Goal: Information Seeking & Learning: Compare options

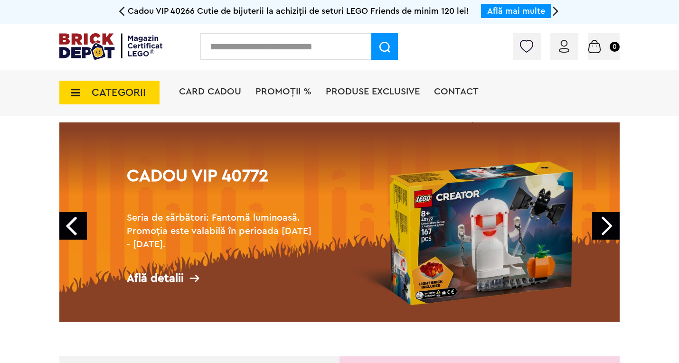
click at [568, 45] on img at bounding box center [564, 46] width 10 height 13
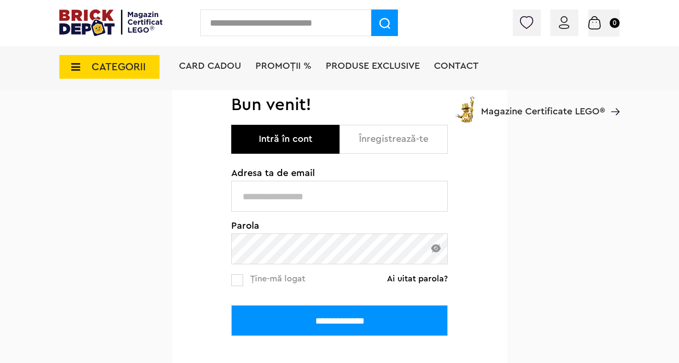
scroll to position [95, 0]
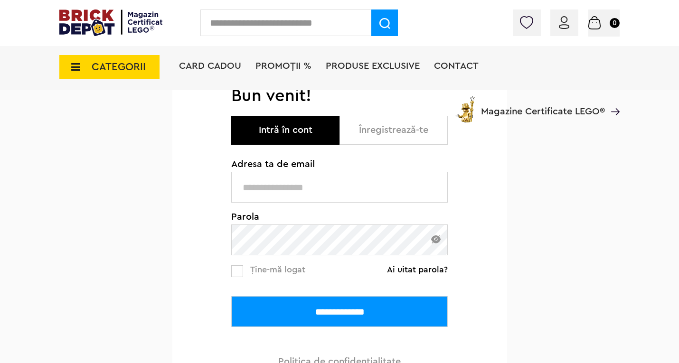
click at [302, 183] on input "text" at bounding box center [339, 187] width 216 height 31
type input "**********"
click at [312, 307] on input "**********" at bounding box center [339, 311] width 216 height 31
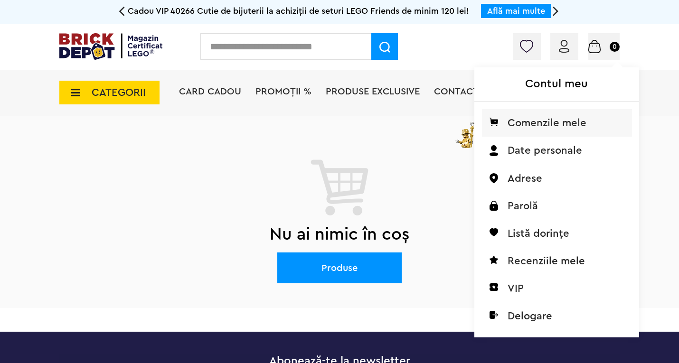
click at [547, 118] on li "Comenzile mele" at bounding box center [557, 123] width 150 height 28
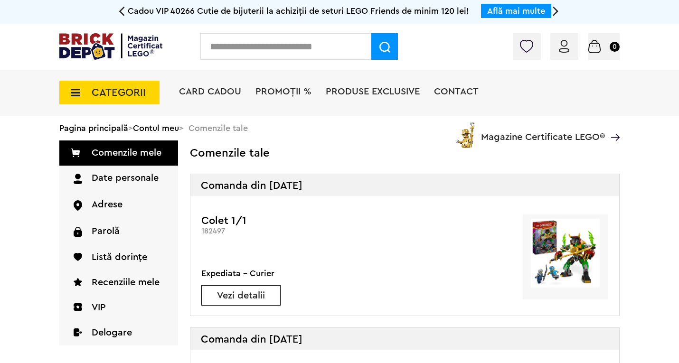
click at [231, 94] on span "Card Cadou" at bounding box center [210, 91] width 62 height 9
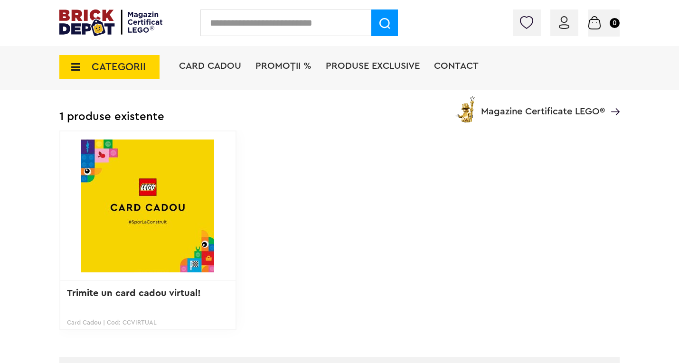
scroll to position [190, 0]
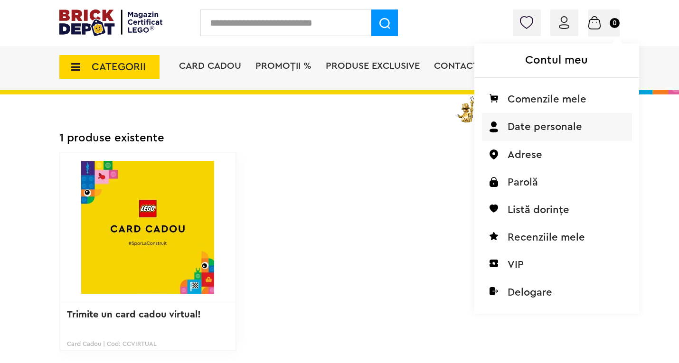
click at [529, 126] on li "Date personale" at bounding box center [557, 127] width 150 height 28
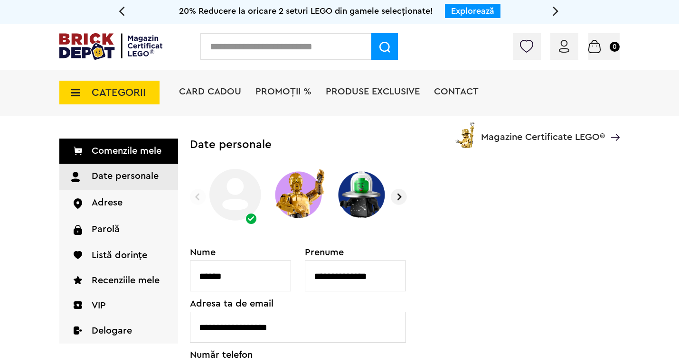
click at [88, 92] on span "CATEGORII" at bounding box center [109, 93] width 100 height 24
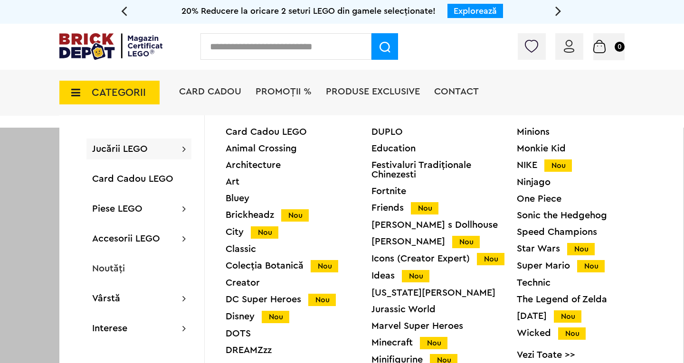
click at [529, 198] on div "One Piece" at bounding box center [589, 198] width 146 height 9
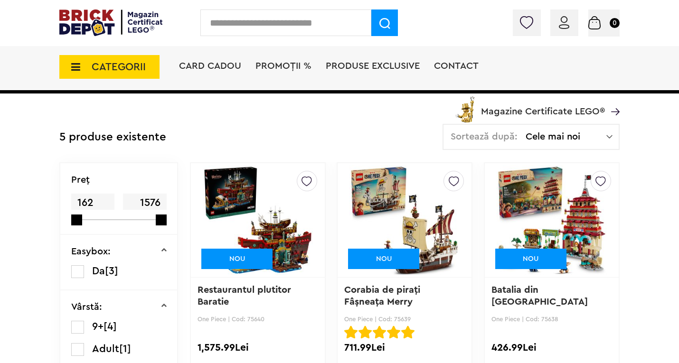
scroll to position [190, 0]
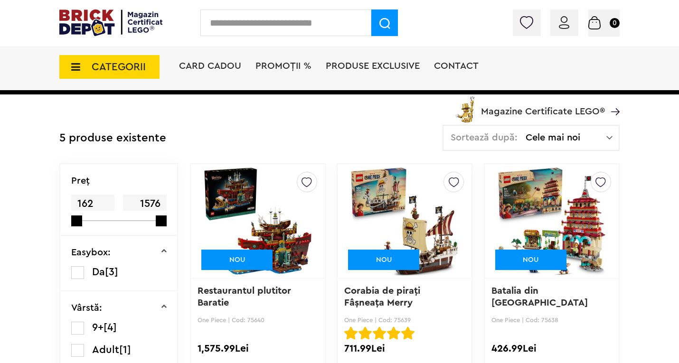
click at [440, 246] on img at bounding box center [404, 221] width 110 height 133
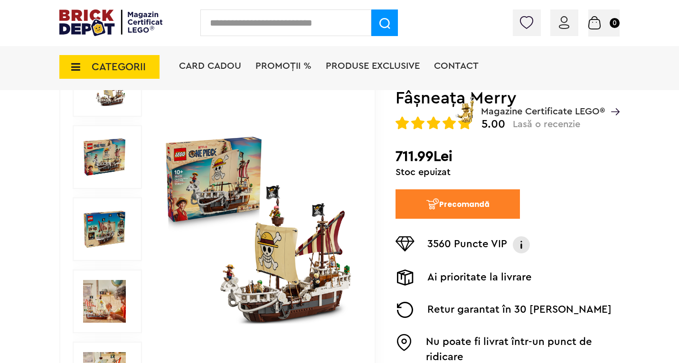
scroll to position [142, 0]
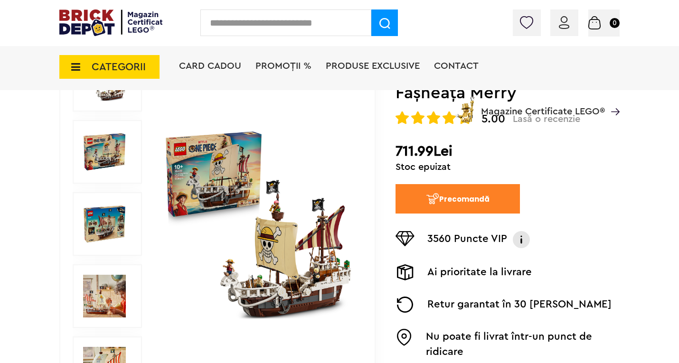
click at [104, 287] on img at bounding box center [104, 296] width 43 height 43
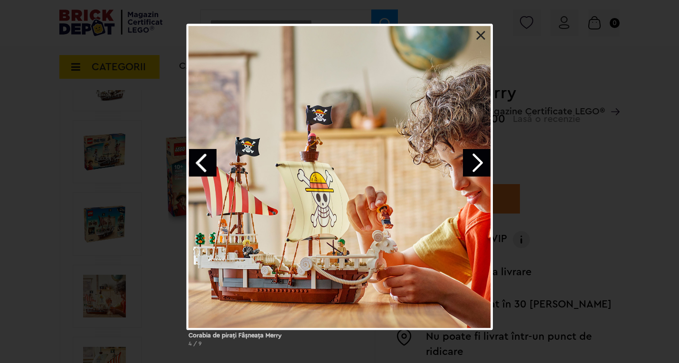
click at [478, 163] on link "Next image" at bounding box center [477, 163] width 28 height 28
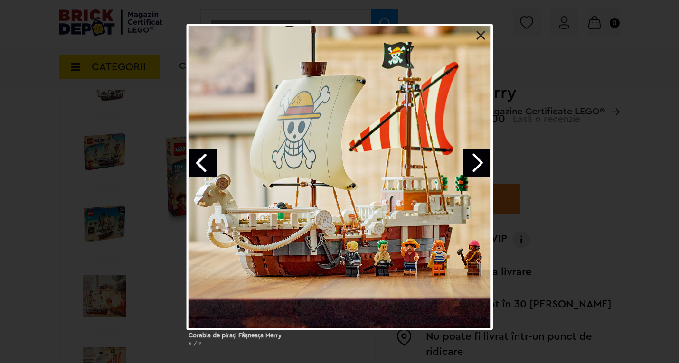
click at [478, 163] on link "Next image" at bounding box center [477, 163] width 28 height 28
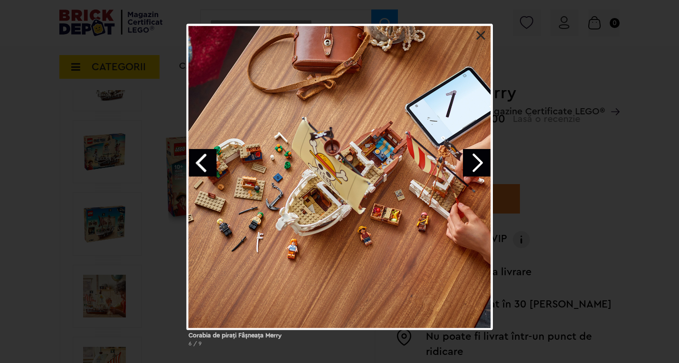
click at [477, 163] on link "Next image" at bounding box center [477, 163] width 28 height 28
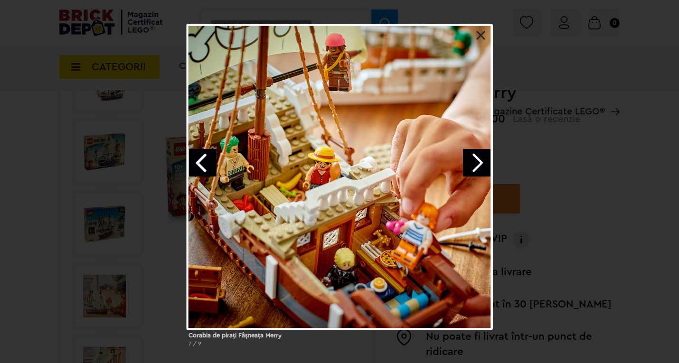
click at [484, 33] on link at bounding box center [480, 35] width 9 height 9
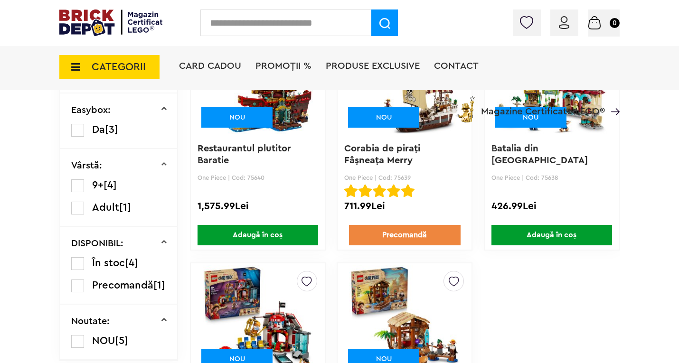
scroll to position [522, 0]
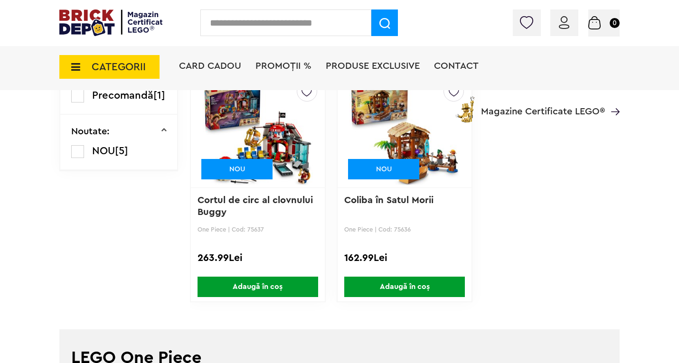
click at [435, 158] on img at bounding box center [404, 130] width 110 height 133
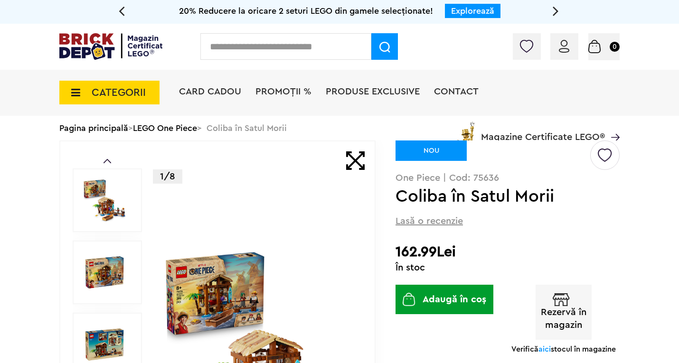
click at [78, 96] on icon at bounding box center [73, 92] width 15 height 10
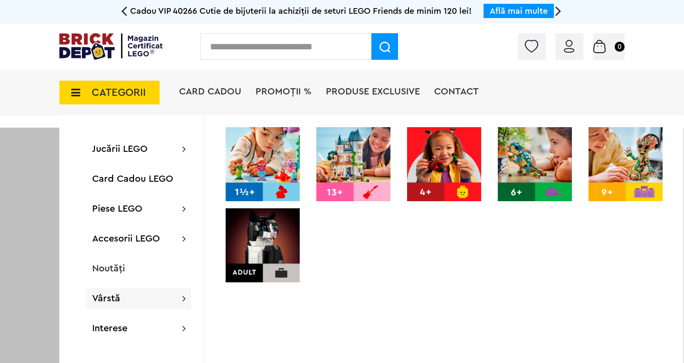
click at [618, 157] on img at bounding box center [625, 164] width 74 height 74
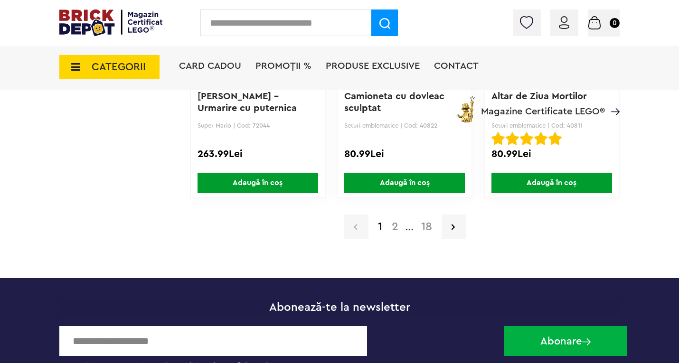
scroll to position [1709, 0]
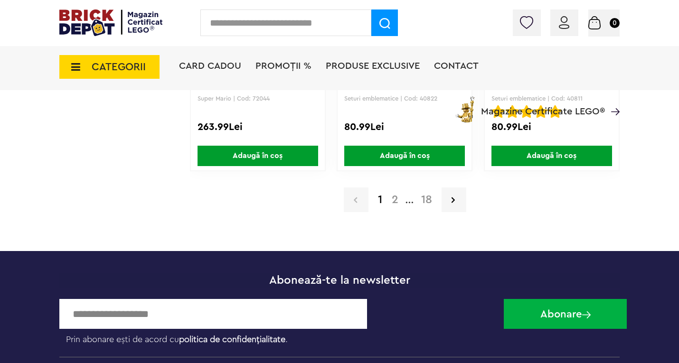
click at [398, 203] on a=9%2B&order=1&page=2"] "2" at bounding box center [395, 199] width 16 height 11
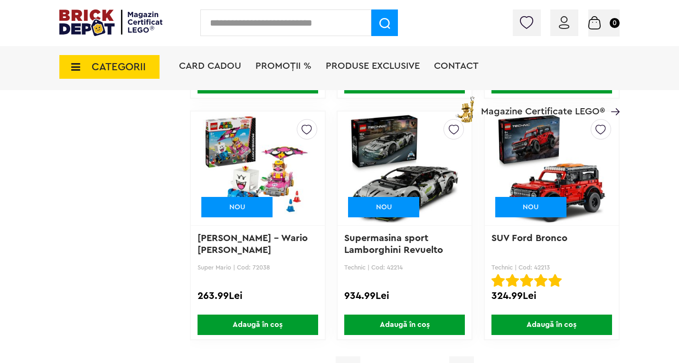
scroll to position [1566, 0]
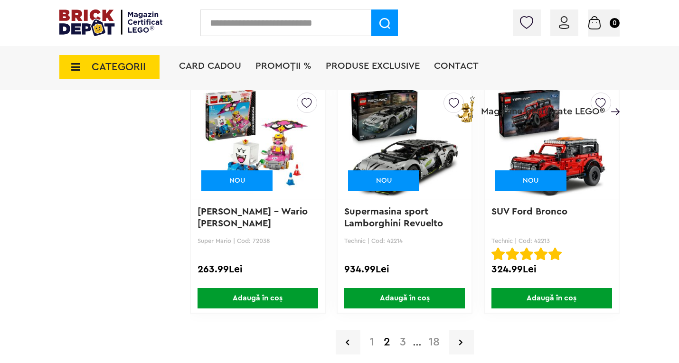
click at [402, 339] on a=9%2B&order=1&page=3"] "3" at bounding box center [403, 342] width 16 height 11
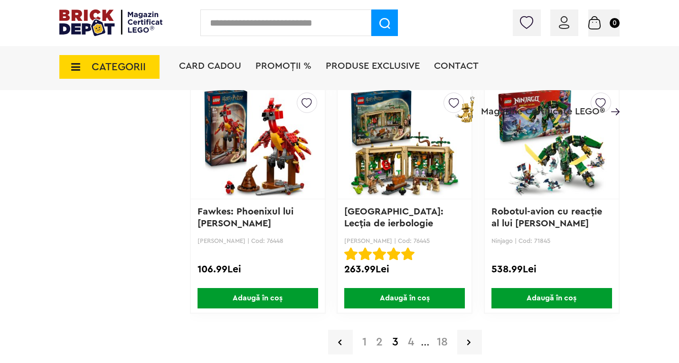
scroll to position [1661, 0]
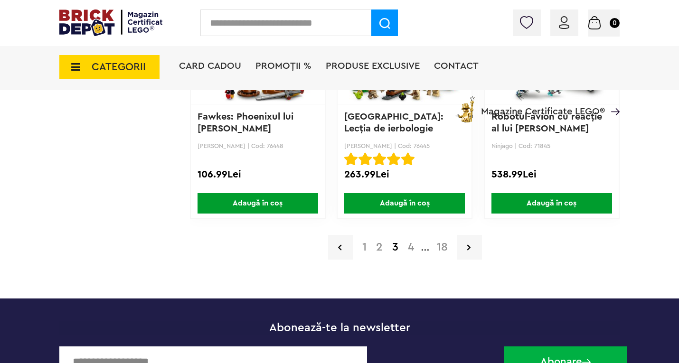
click at [411, 246] on a=9%2B&order=1&page=4"] "4" at bounding box center [411, 247] width 16 height 11
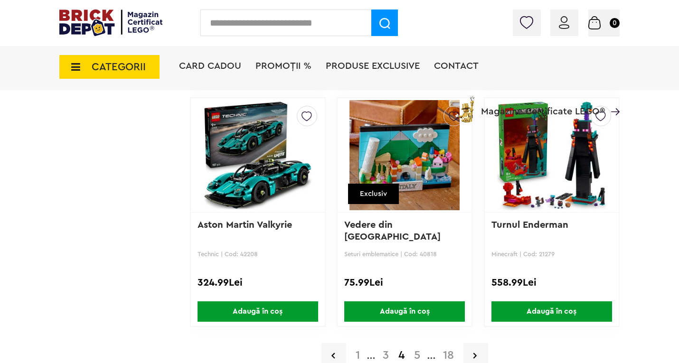
scroll to position [1566, 0]
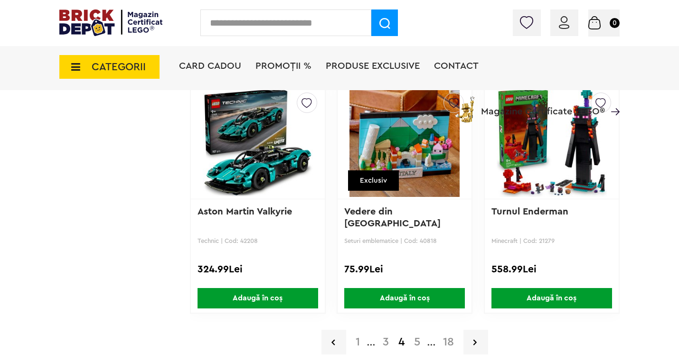
click at [416, 342] on a=9%2B&order=1&page=5"] "5" at bounding box center [417, 342] width 16 height 11
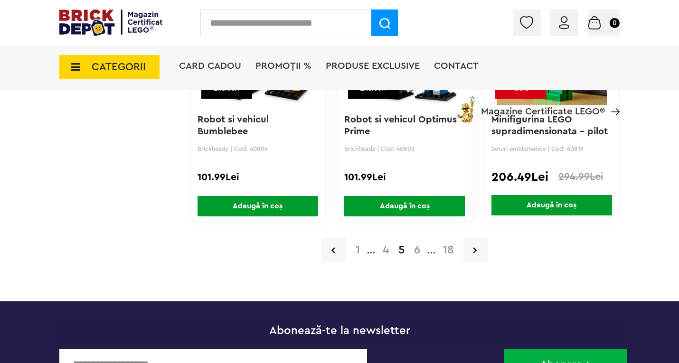
scroll to position [1661, 0]
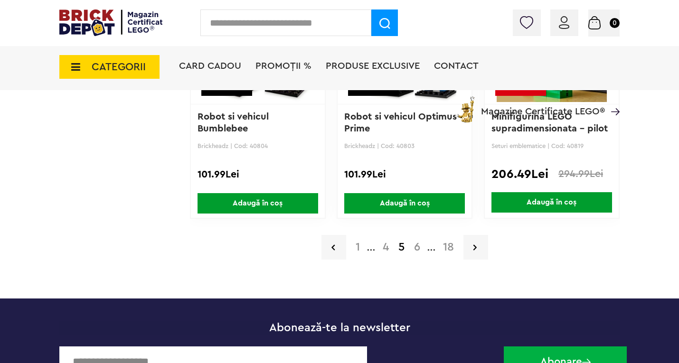
click at [419, 249] on a=9%2B&order=1&page=6"] "6" at bounding box center [417, 247] width 16 height 11
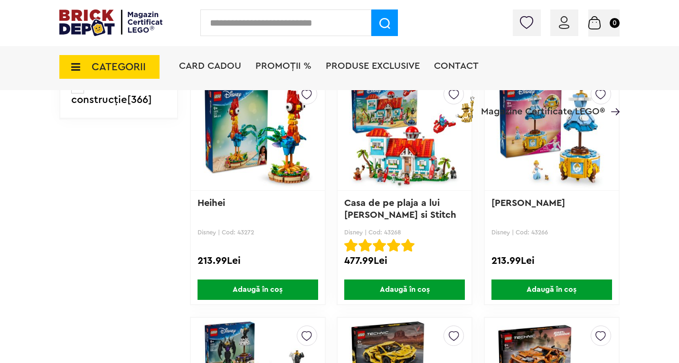
scroll to position [1044, 0]
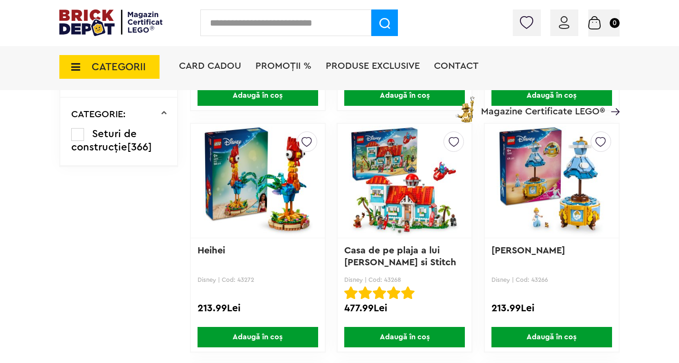
click at [293, 182] on img at bounding box center [258, 180] width 110 height 133
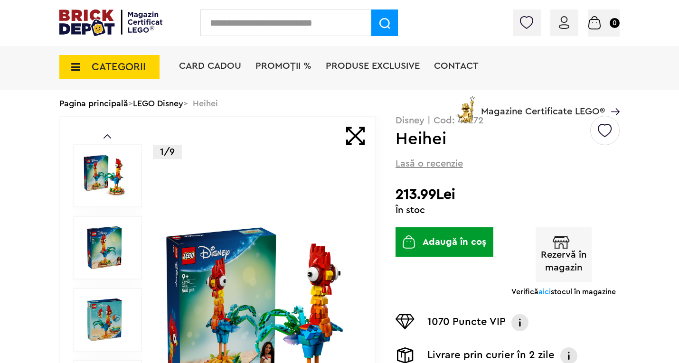
scroll to position [142, 0]
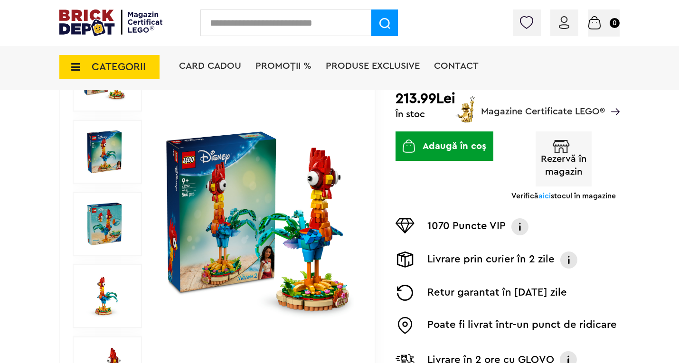
click at [110, 304] on img at bounding box center [104, 296] width 43 height 43
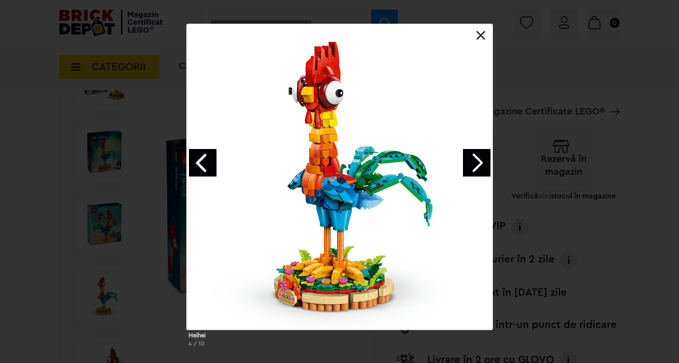
click at [474, 162] on link "Next image" at bounding box center [477, 163] width 28 height 28
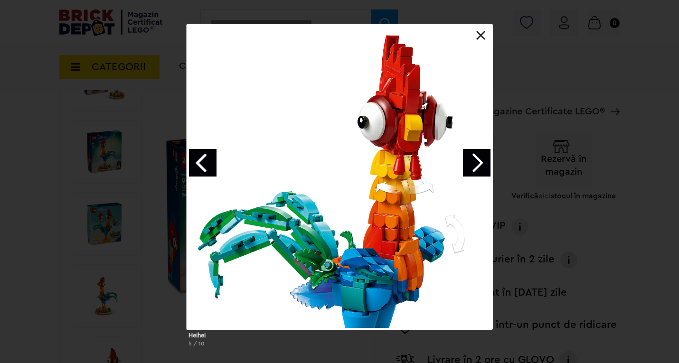
click at [481, 168] on link "Next image" at bounding box center [477, 163] width 28 height 28
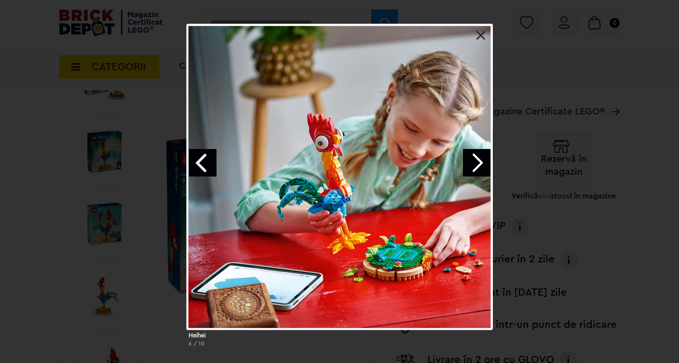
click at [483, 35] on link at bounding box center [480, 35] width 9 height 9
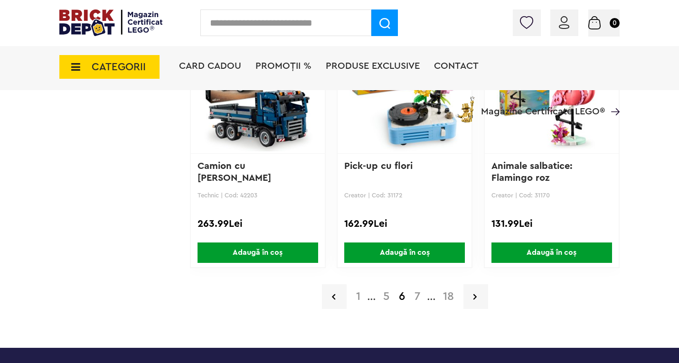
scroll to position [1614, 0]
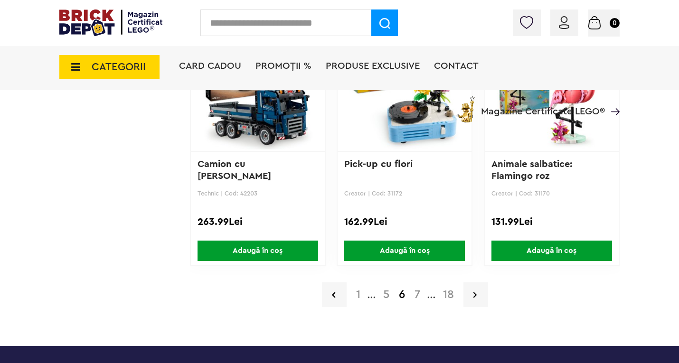
click at [420, 298] on a=9%2B&order=1&page=7"] "7" at bounding box center [417, 294] width 15 height 11
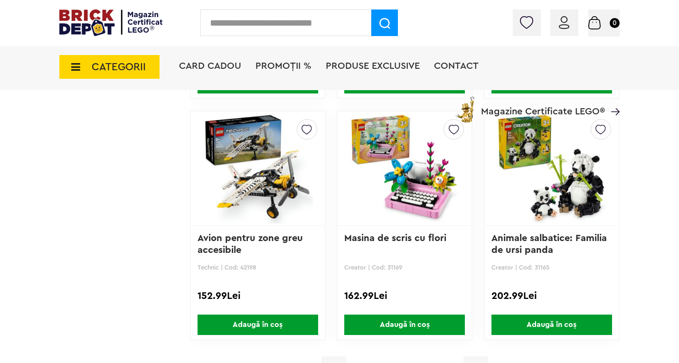
scroll to position [1566, 0]
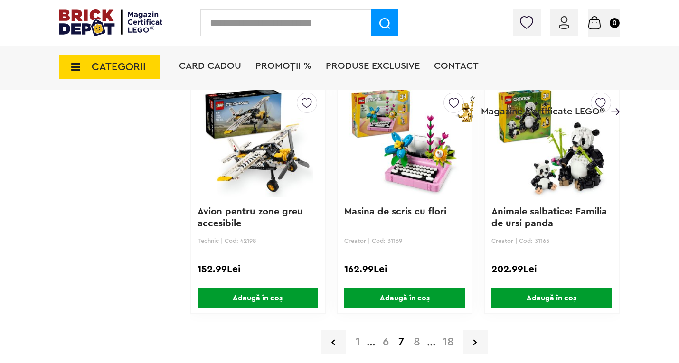
click at [414, 340] on a=9%2B&order=1&page=8"] "8" at bounding box center [417, 342] width 16 height 11
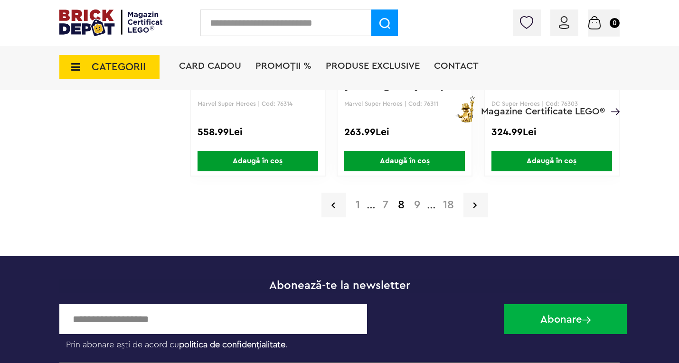
scroll to position [1709, 0]
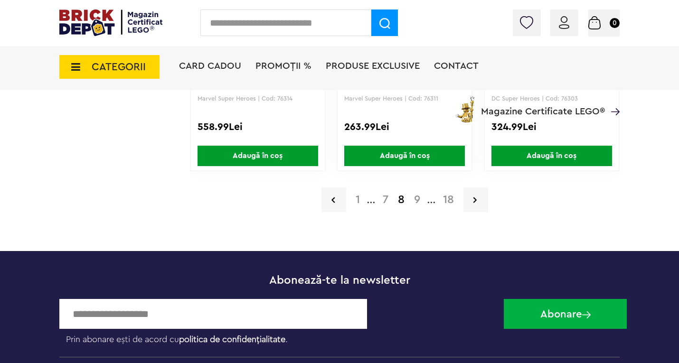
click at [417, 198] on a=9%2B&order=1&page=9"] "9" at bounding box center [417, 199] width 16 height 11
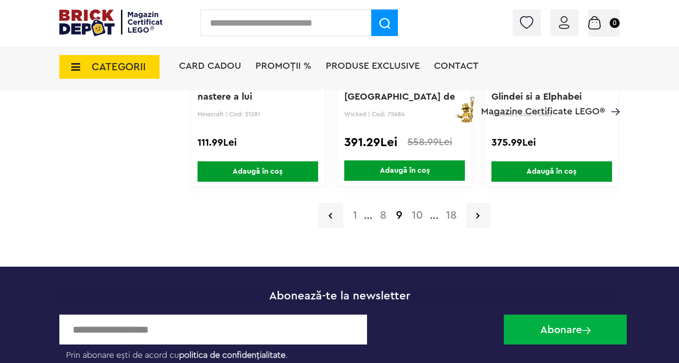
scroll to position [1709, 0]
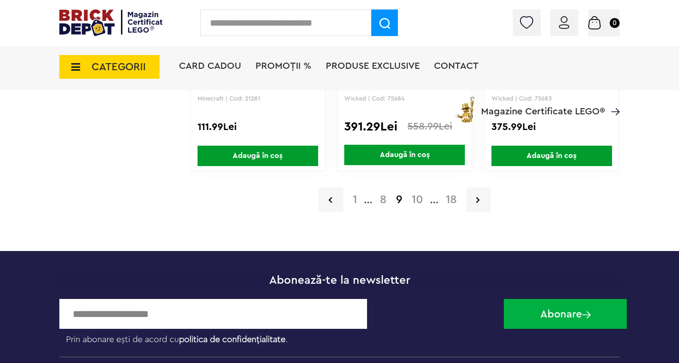
click at [417, 202] on a=9%2B&order=1&page=10"] "10" at bounding box center [417, 199] width 21 height 11
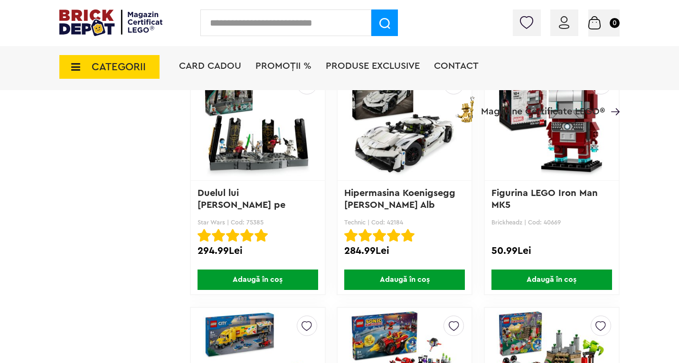
scroll to position [1519, 0]
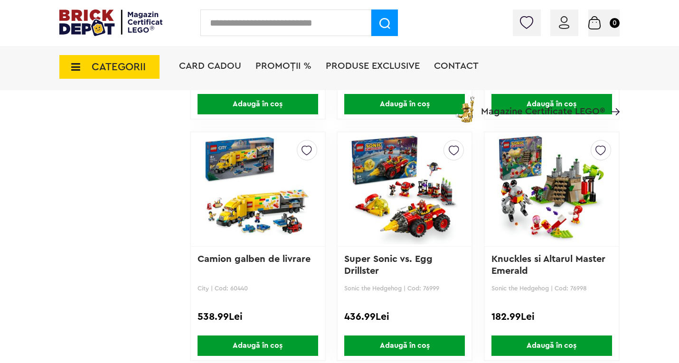
click at [396, 179] on img at bounding box center [404, 189] width 110 height 133
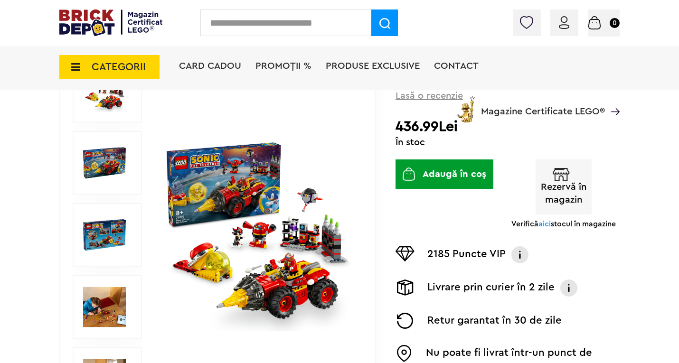
scroll to position [142, 0]
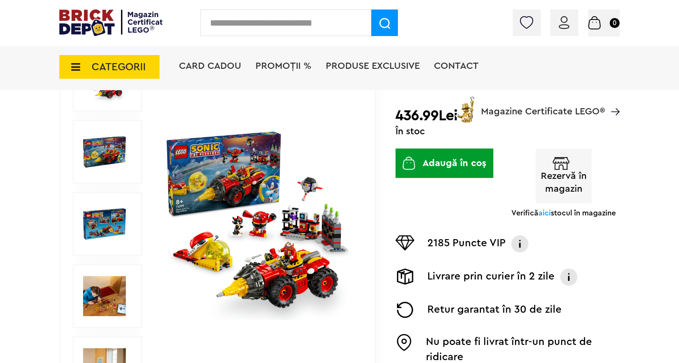
click at [104, 298] on img at bounding box center [104, 296] width 43 height 43
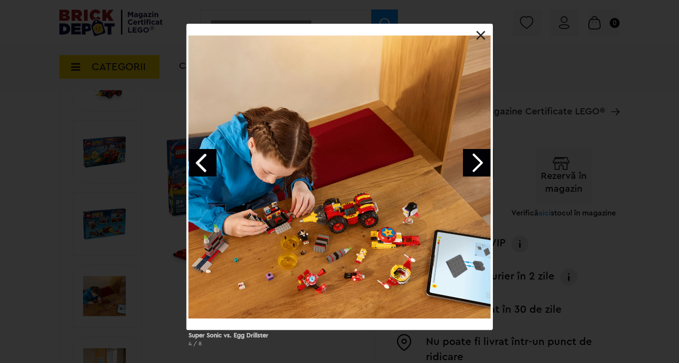
click at [477, 33] on link at bounding box center [480, 35] width 9 height 9
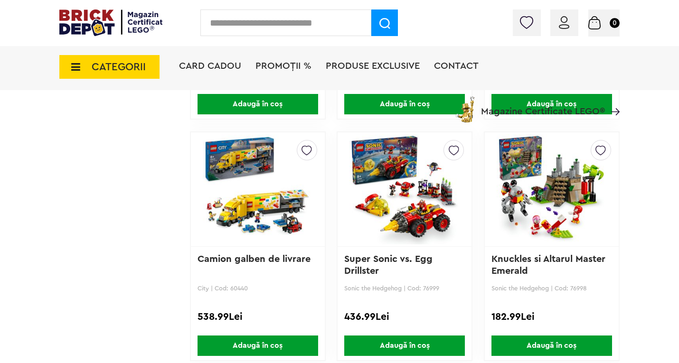
scroll to position [1709, 0]
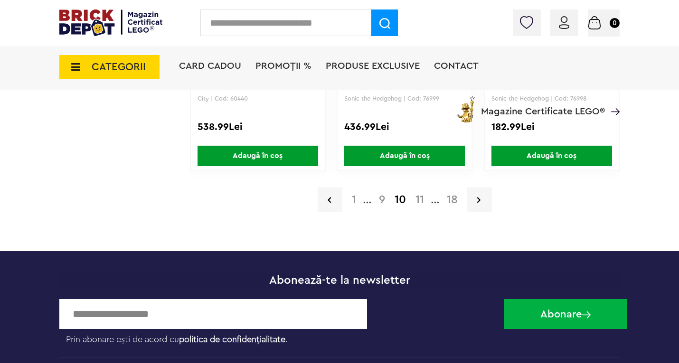
click at [418, 204] on a=9%2B&order=1&page=11"] "11" at bounding box center [420, 199] width 18 height 11
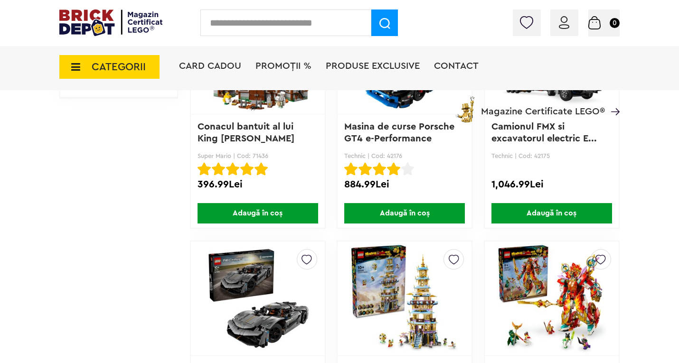
scroll to position [1092, 0]
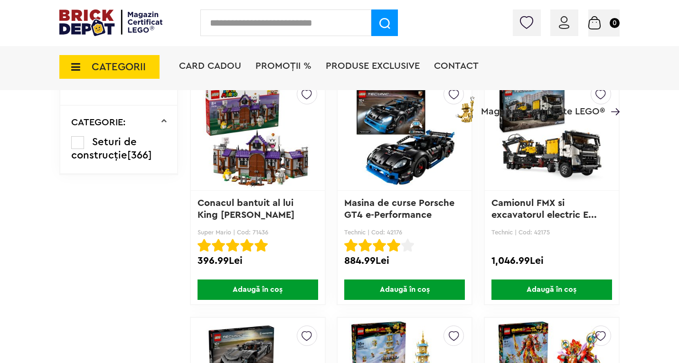
click at [76, 64] on icon at bounding box center [73, 67] width 15 height 10
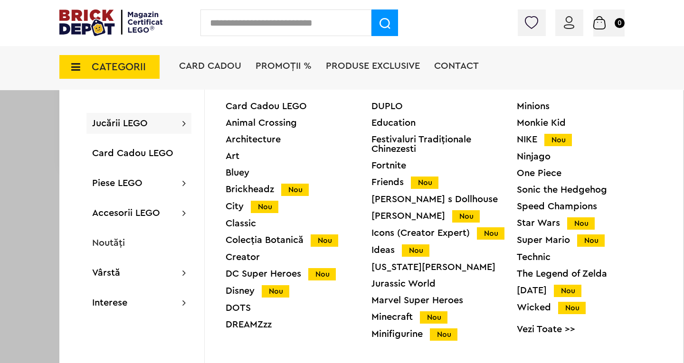
click at [243, 223] on div "Classic" at bounding box center [298, 223] width 146 height 9
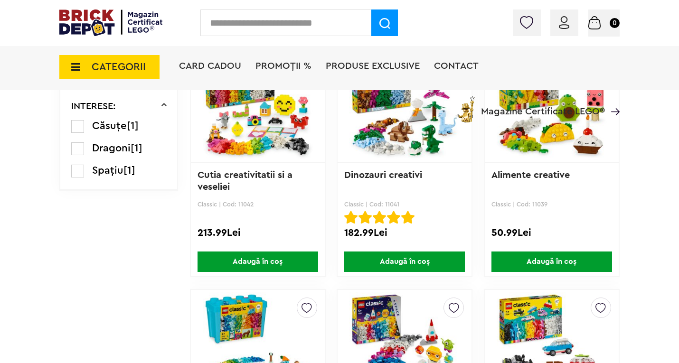
scroll to position [332, 0]
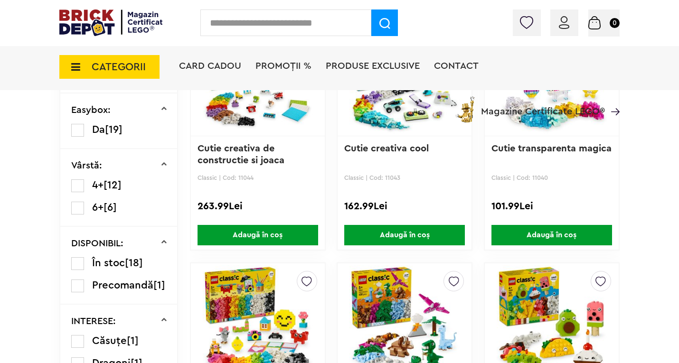
click at [381, 308] on img at bounding box center [404, 320] width 110 height 133
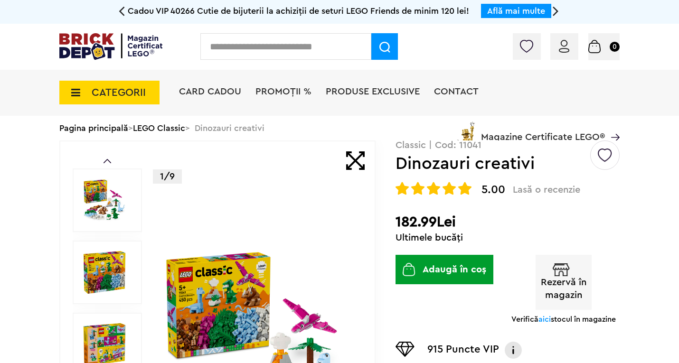
click at [109, 269] on img at bounding box center [104, 272] width 43 height 43
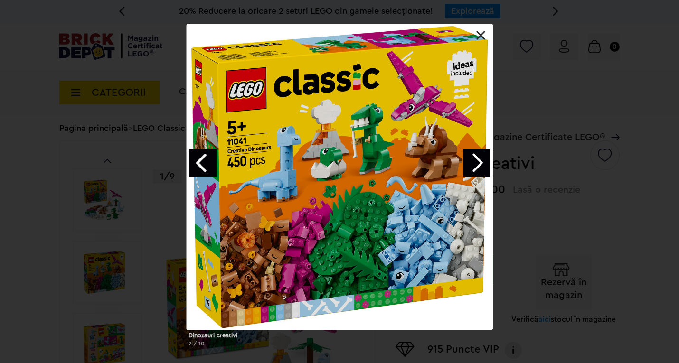
click at [477, 165] on link "Next image" at bounding box center [477, 163] width 28 height 28
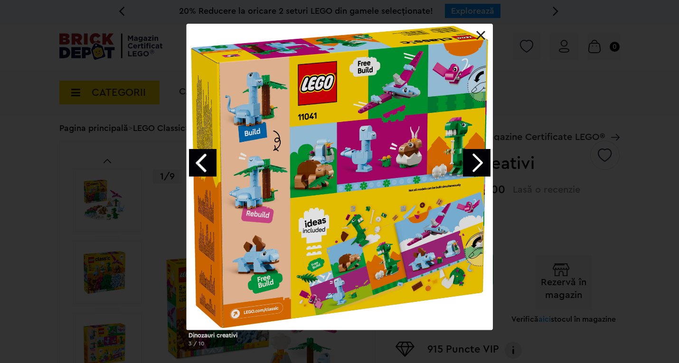
click at [477, 164] on link "Next image" at bounding box center [477, 163] width 28 height 28
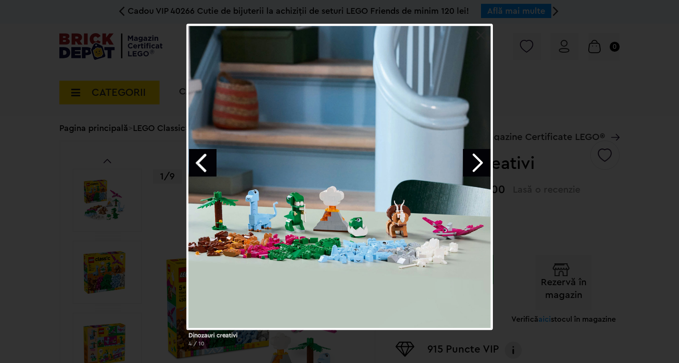
click at [483, 162] on link "Next image" at bounding box center [477, 163] width 28 height 28
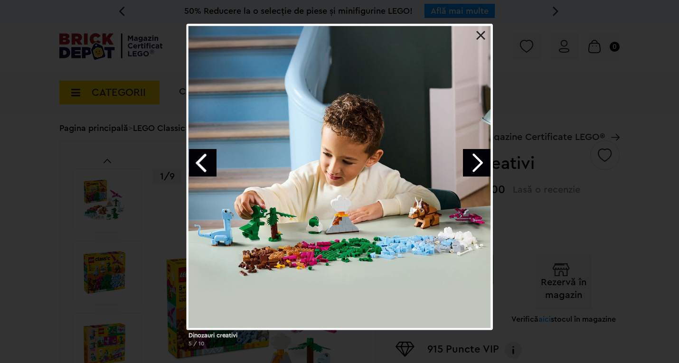
click at [483, 161] on link "Next image" at bounding box center [477, 163] width 28 height 28
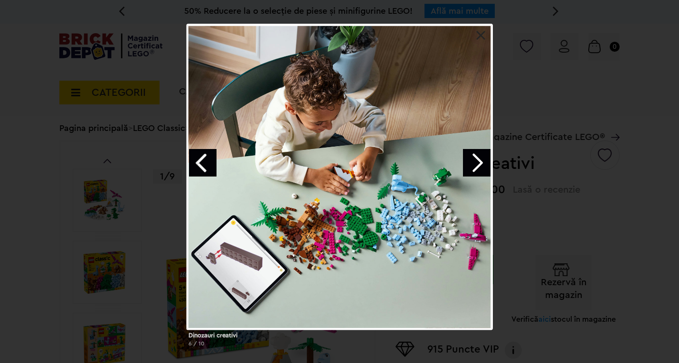
click at [481, 161] on link "Next image" at bounding box center [477, 163] width 28 height 28
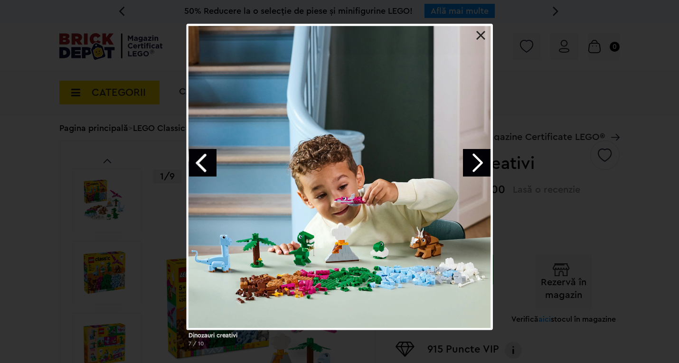
click at [481, 161] on link "Next image" at bounding box center [477, 163] width 28 height 28
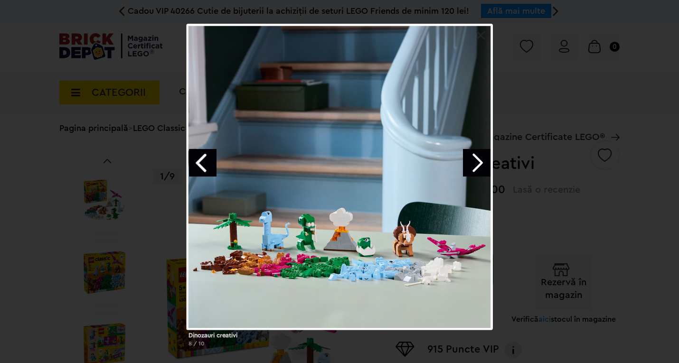
click at [479, 157] on link "Next image" at bounding box center [477, 163] width 28 height 28
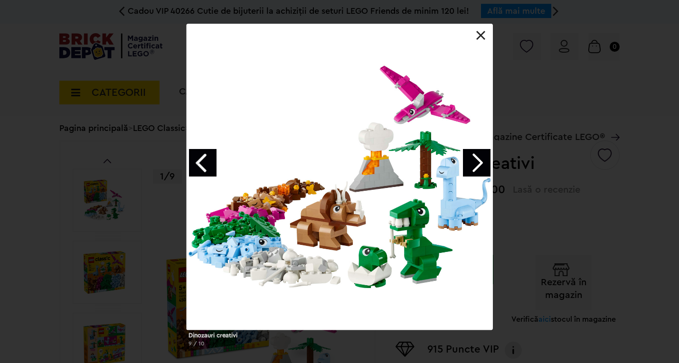
click at [478, 155] on link "Next image" at bounding box center [477, 163] width 28 height 28
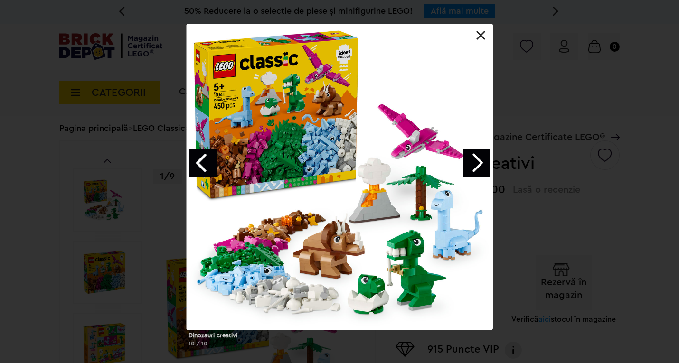
click at [477, 158] on link "Next image" at bounding box center [477, 163] width 28 height 28
click at [481, 37] on link at bounding box center [480, 35] width 9 height 9
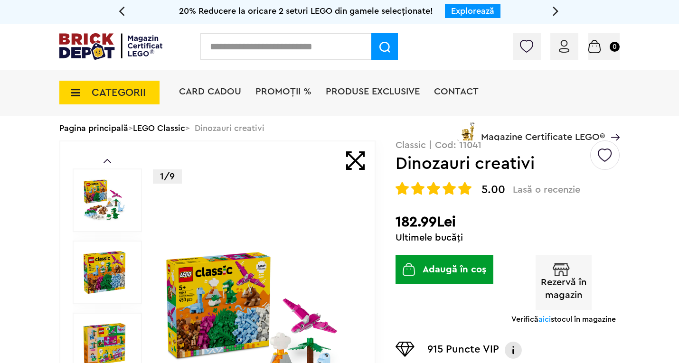
click at [289, 54] on input "text" at bounding box center [285, 46] width 171 height 27
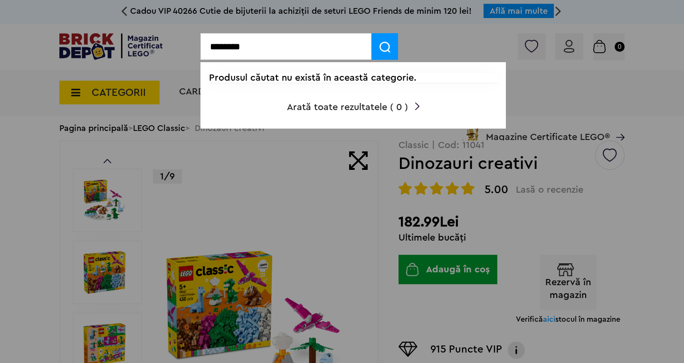
type input "********"
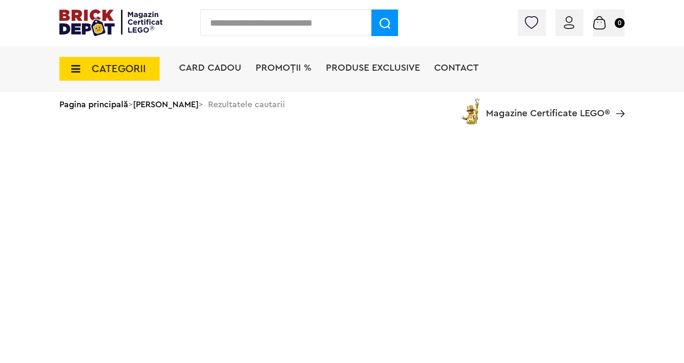
click at [276, 24] on input "text" at bounding box center [285, 22] width 171 height 27
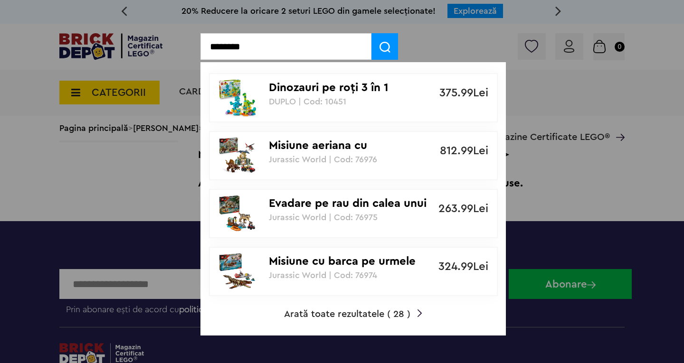
type input "********"
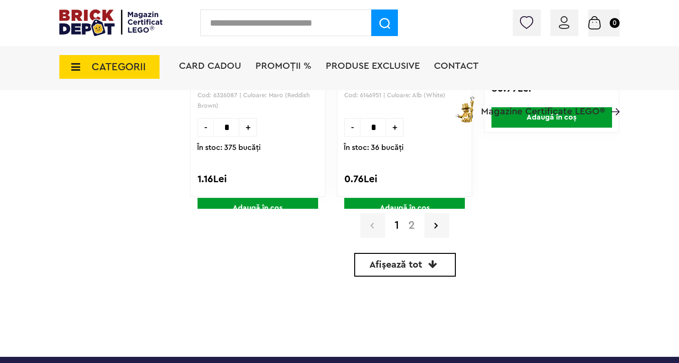
scroll to position [2231, 0]
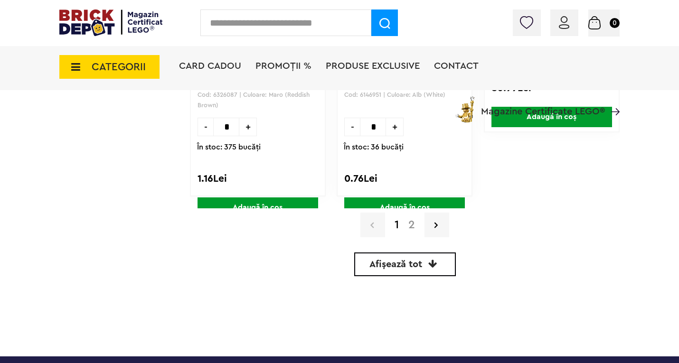
click at [407, 220] on link "2" at bounding box center [411, 224] width 16 height 11
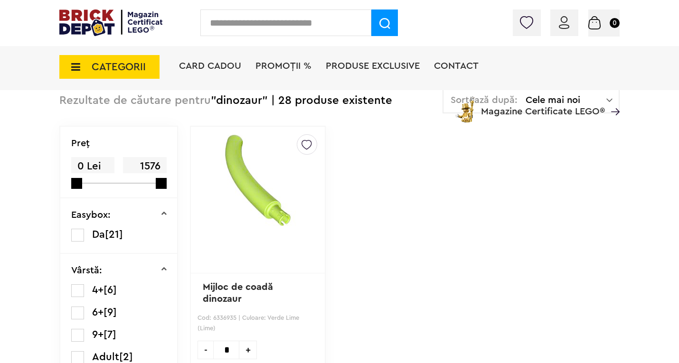
scroll to position [142, 0]
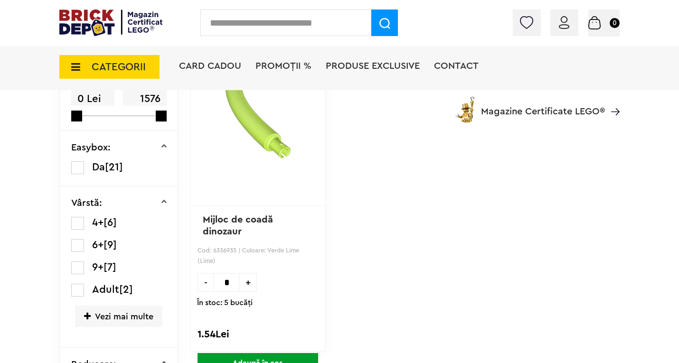
click at [78, 265] on label at bounding box center [77, 268] width 13 height 13
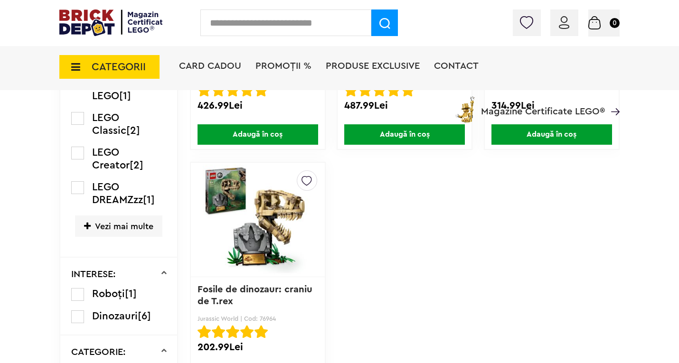
scroll to position [570, 0]
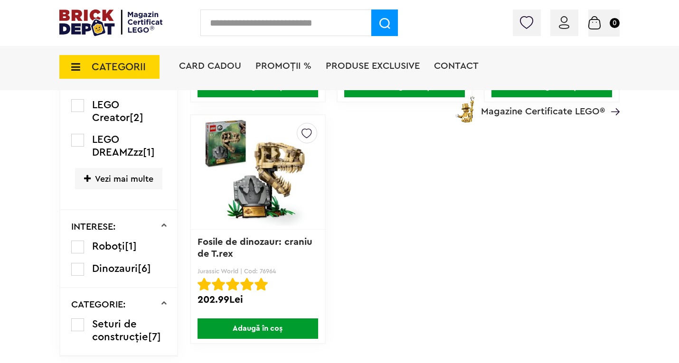
click at [271, 180] on img at bounding box center [258, 172] width 110 height 133
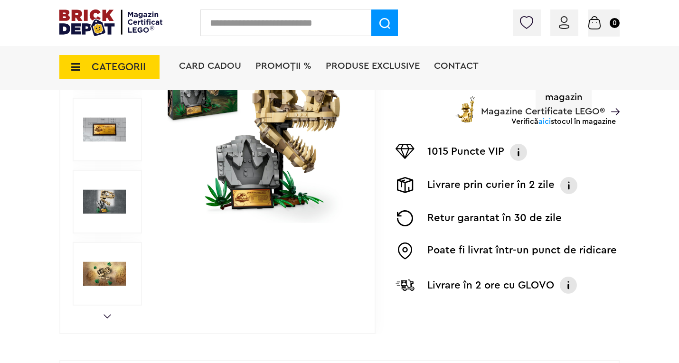
scroll to position [237, 0]
click at [98, 267] on img at bounding box center [104, 273] width 43 height 43
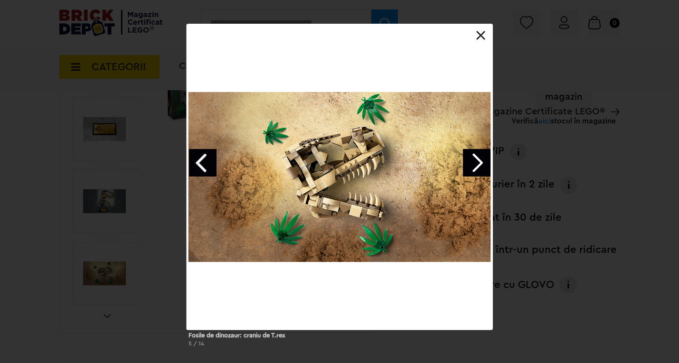
click at [470, 160] on link "Next image" at bounding box center [477, 163] width 28 height 28
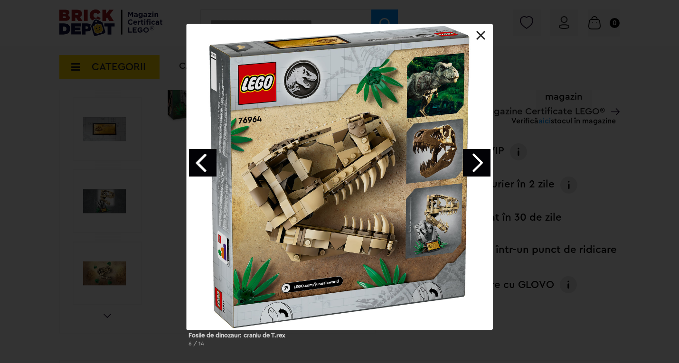
click at [478, 166] on link "Next image" at bounding box center [477, 163] width 28 height 28
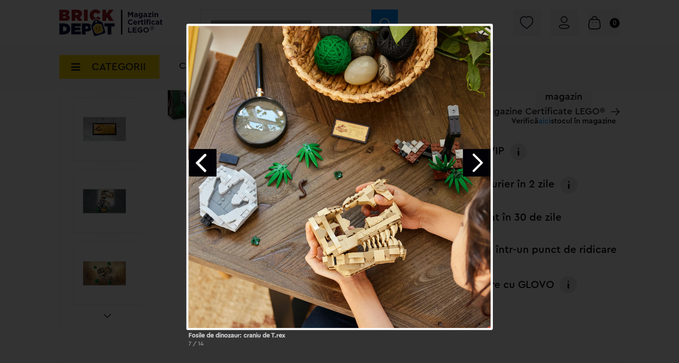
click at [473, 161] on link "Next image" at bounding box center [477, 163] width 28 height 28
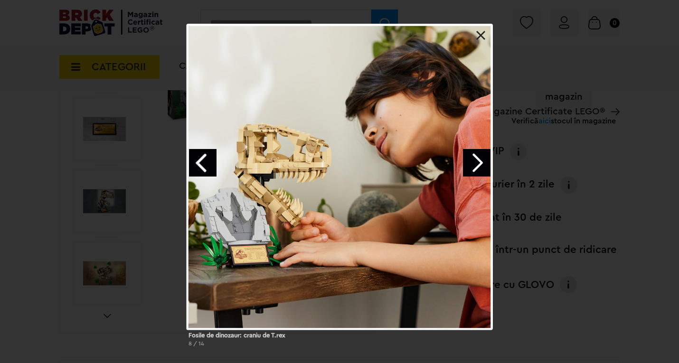
click at [477, 162] on link "Next image" at bounding box center [477, 163] width 28 height 28
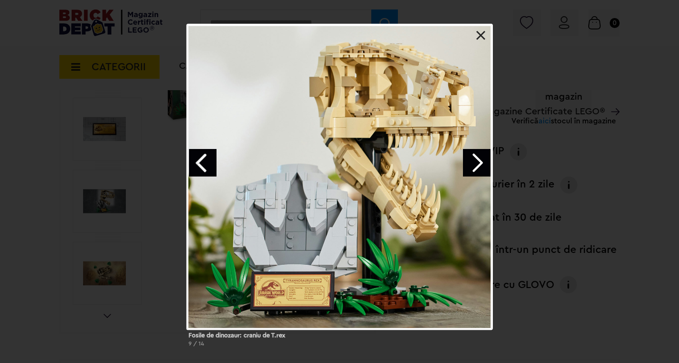
click at [477, 162] on link "Next image" at bounding box center [477, 163] width 28 height 28
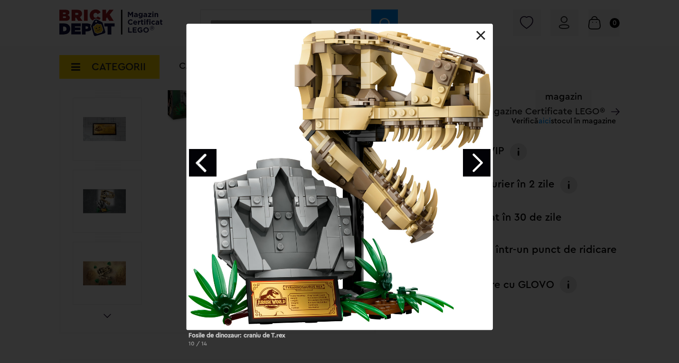
click at [477, 162] on link "Next image" at bounding box center [477, 163] width 28 height 28
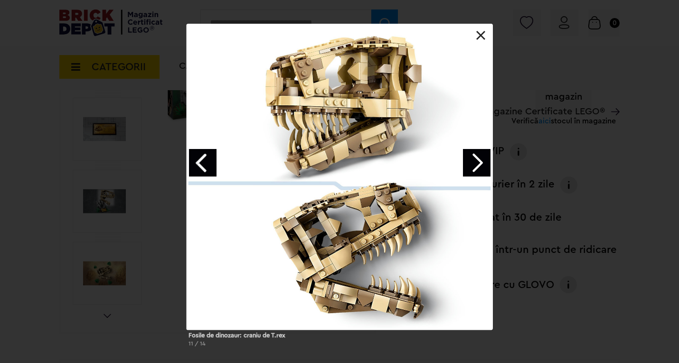
click at [477, 162] on link "Next image" at bounding box center [477, 163] width 28 height 28
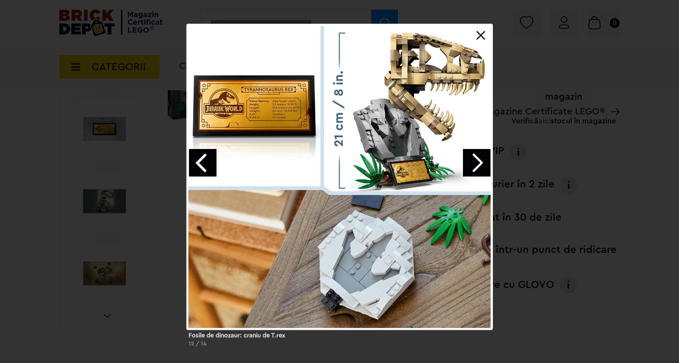
click at [477, 162] on link "Next image" at bounding box center [477, 163] width 28 height 28
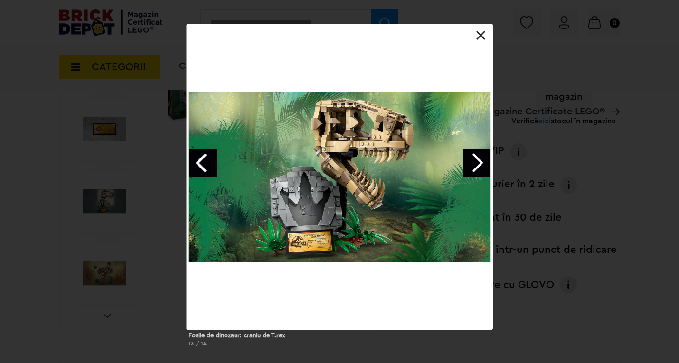
click at [480, 38] on link at bounding box center [480, 35] width 9 height 9
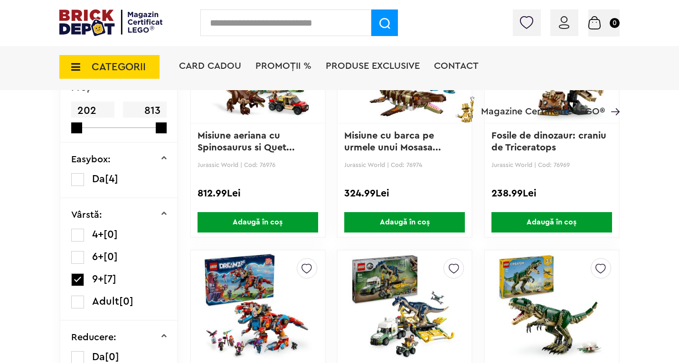
scroll to position [332, 0]
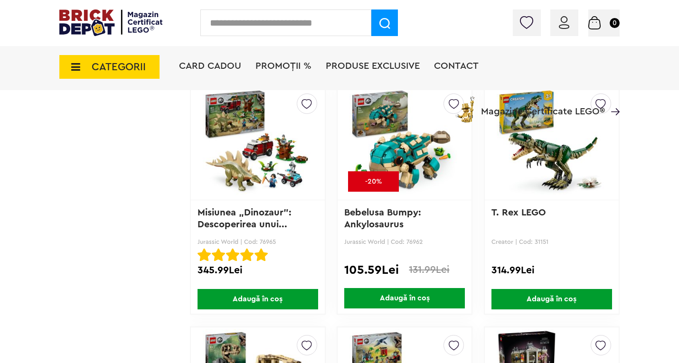
scroll to position [1566, 0]
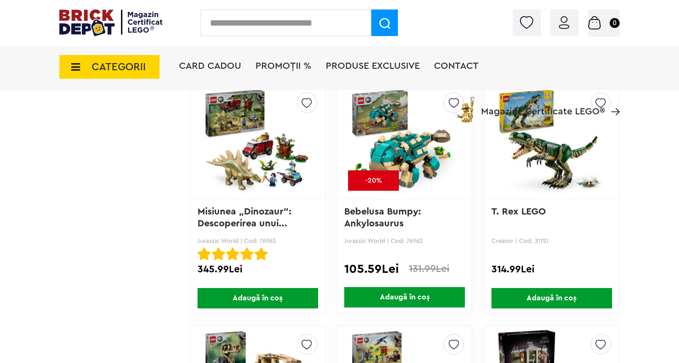
click at [410, 158] on img at bounding box center [404, 141] width 110 height 133
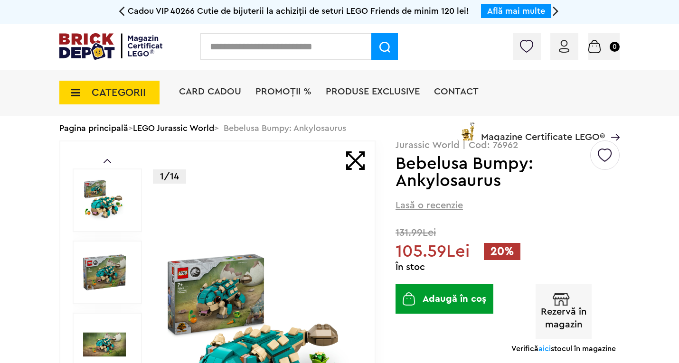
click at [105, 271] on img at bounding box center [104, 272] width 43 height 43
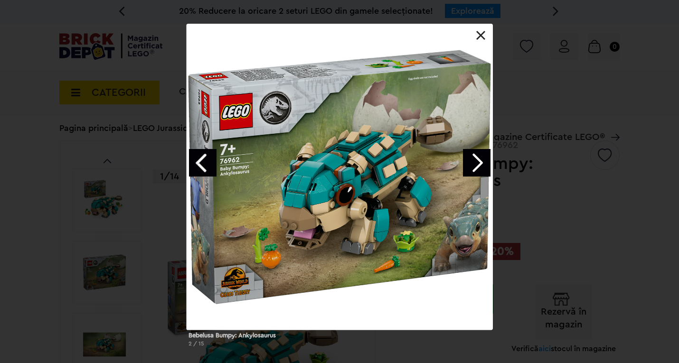
click at [481, 169] on link "Next image" at bounding box center [477, 163] width 28 height 28
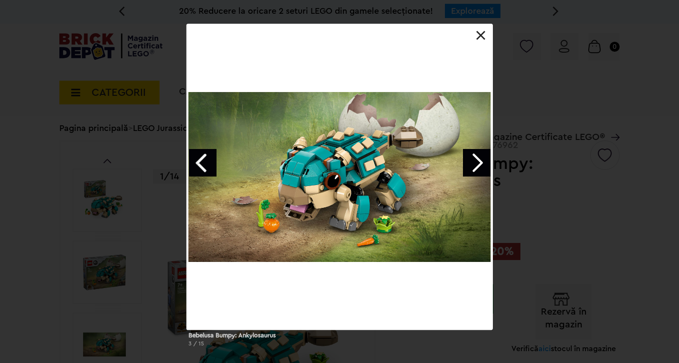
click at [483, 168] on link "Next image" at bounding box center [477, 163] width 28 height 28
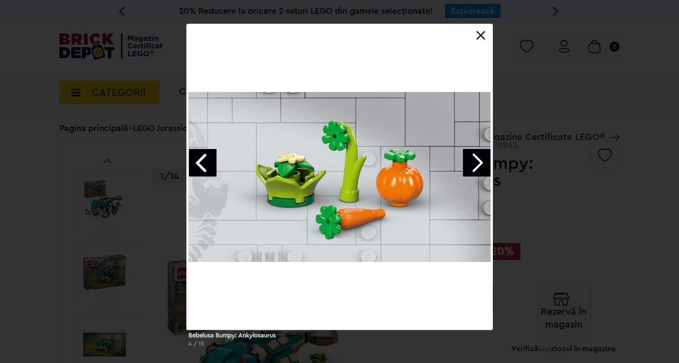
click at [478, 166] on link "Next image" at bounding box center [477, 163] width 28 height 28
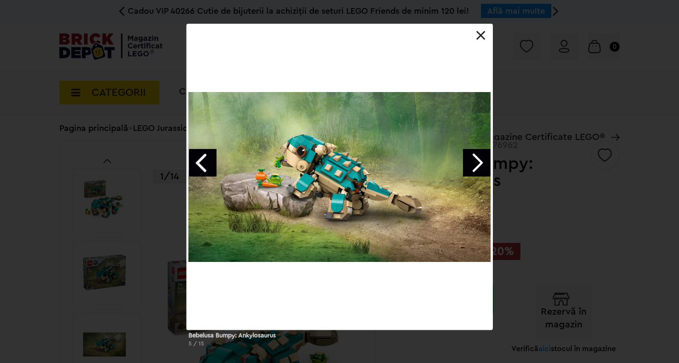
click at [477, 161] on link "Next image" at bounding box center [477, 163] width 28 height 28
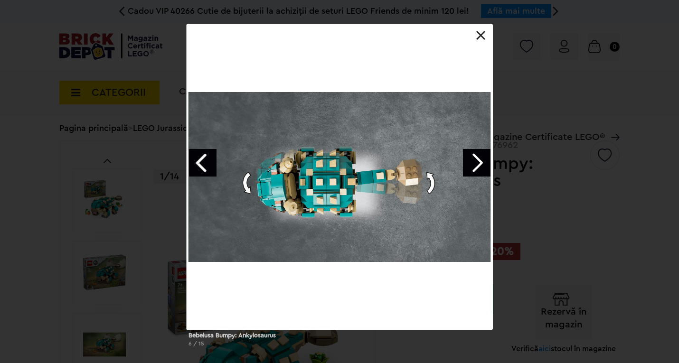
click at [477, 161] on link "Next image" at bounding box center [477, 163] width 28 height 28
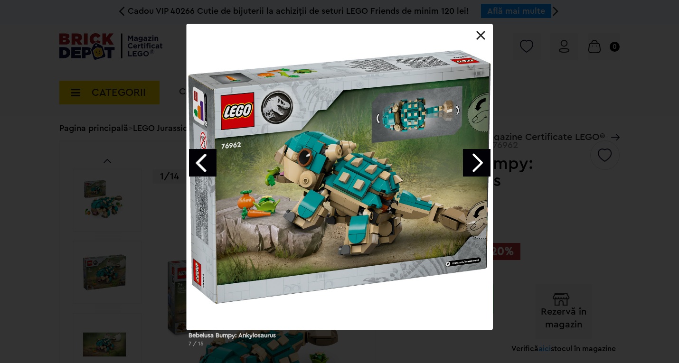
click at [477, 161] on link "Next image" at bounding box center [477, 163] width 28 height 28
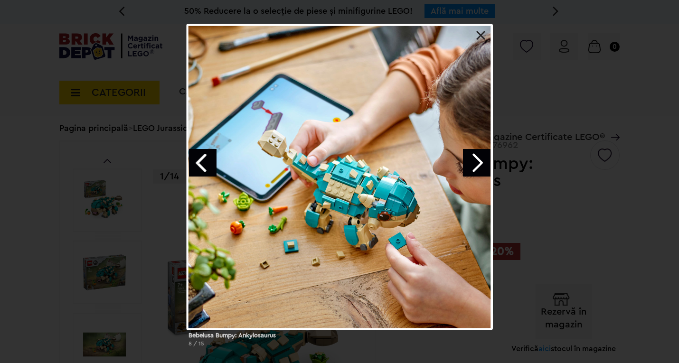
click at [477, 161] on link "Next image" at bounding box center [477, 163] width 28 height 28
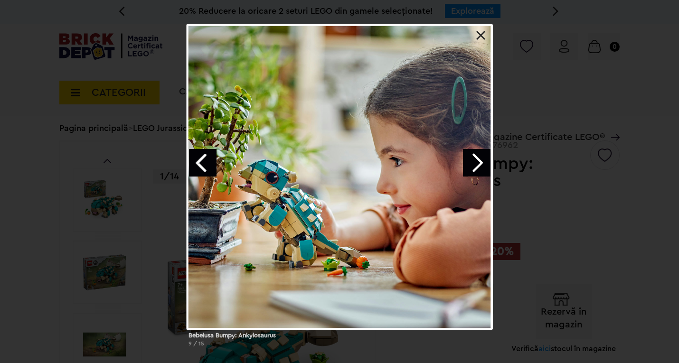
click at [477, 161] on link "Next image" at bounding box center [477, 163] width 28 height 28
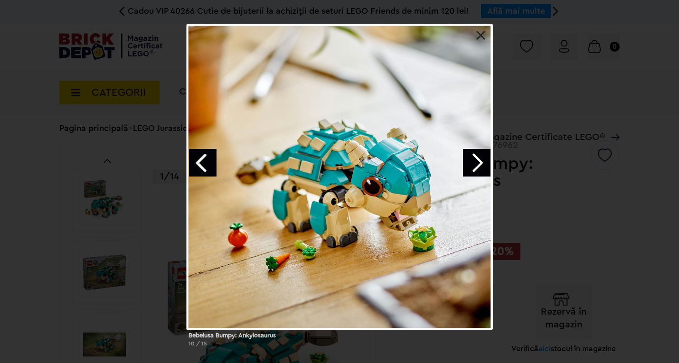
click at [480, 37] on link at bounding box center [480, 35] width 9 height 9
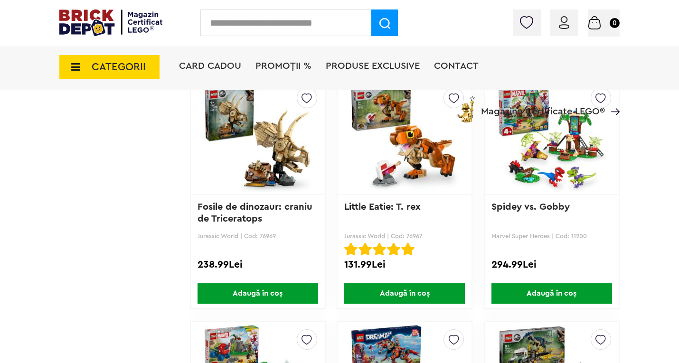
scroll to position [1092, 0]
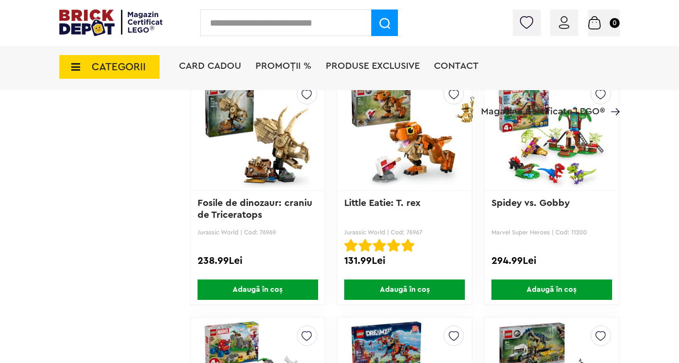
click at [280, 153] on img at bounding box center [258, 133] width 110 height 133
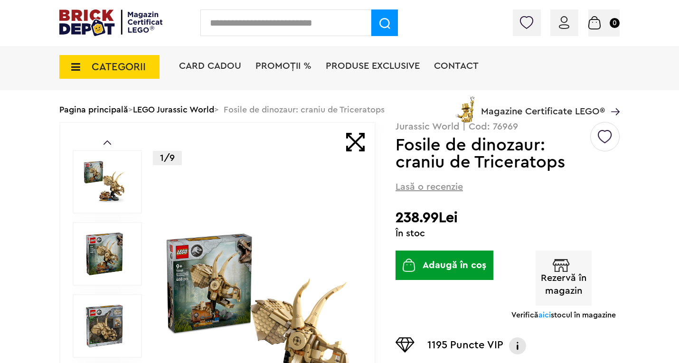
scroll to position [142, 0]
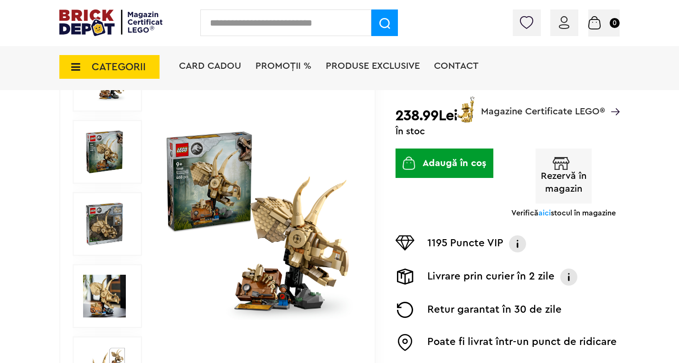
click at [106, 213] on img at bounding box center [104, 224] width 43 height 43
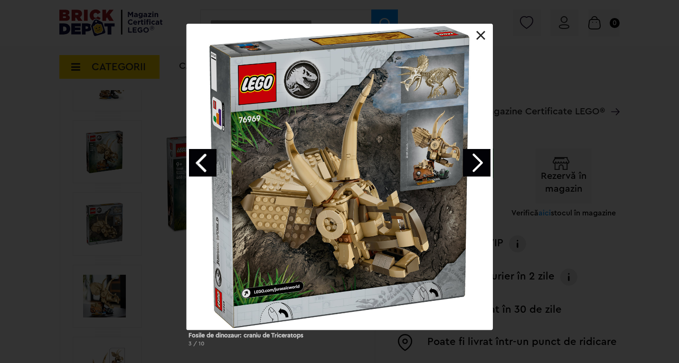
click at [486, 166] on link "Next image" at bounding box center [477, 163] width 28 height 28
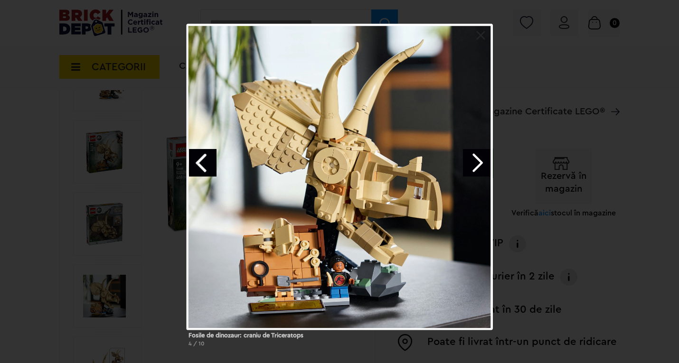
click at [479, 166] on link "Next image" at bounding box center [477, 163] width 28 height 28
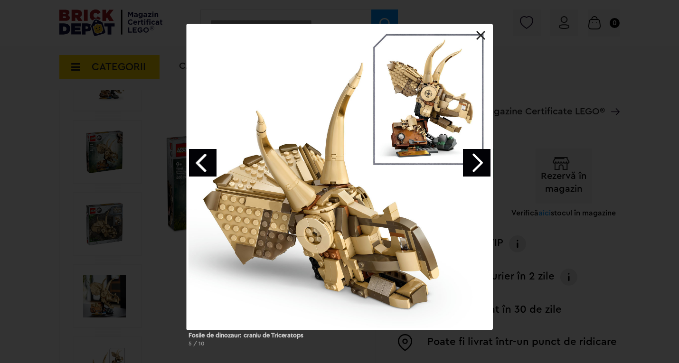
click at [479, 166] on link "Next image" at bounding box center [477, 163] width 28 height 28
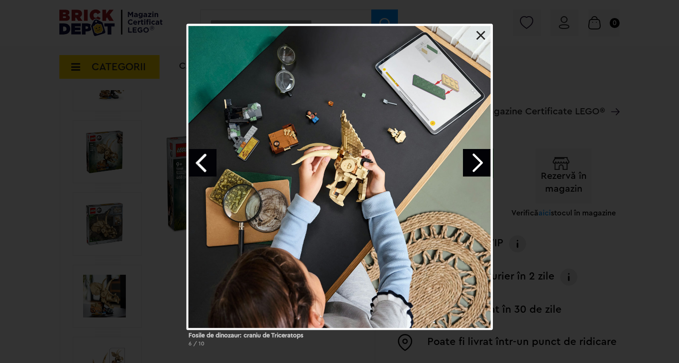
click at [479, 166] on link "Next image" at bounding box center [477, 163] width 28 height 28
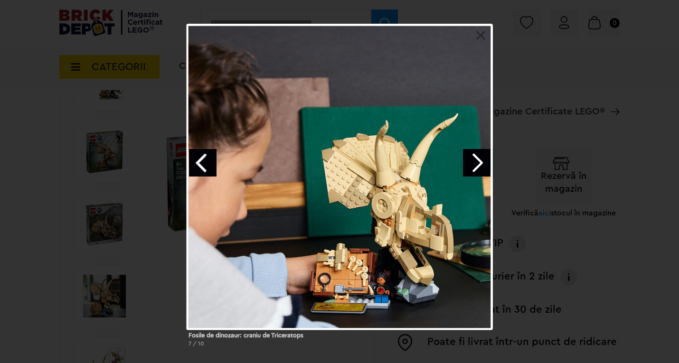
click at [571, 138] on div "Fosile de dinozaur: craniu de Triceratops 7 / 10" at bounding box center [339, 189] width 679 height 331
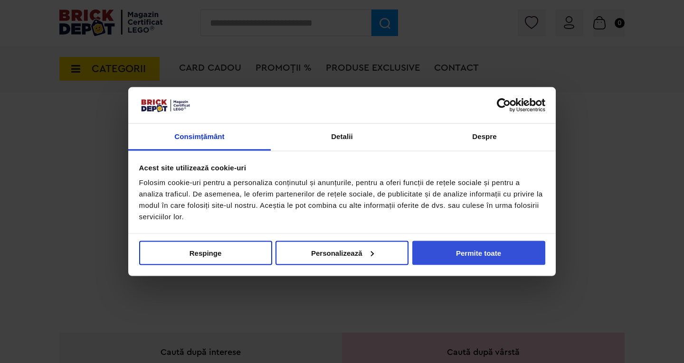
click at [462, 253] on button "Permite toate" at bounding box center [478, 253] width 133 height 24
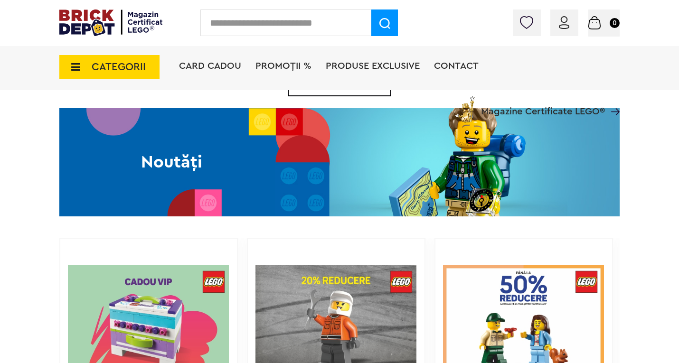
scroll to position [403, 0]
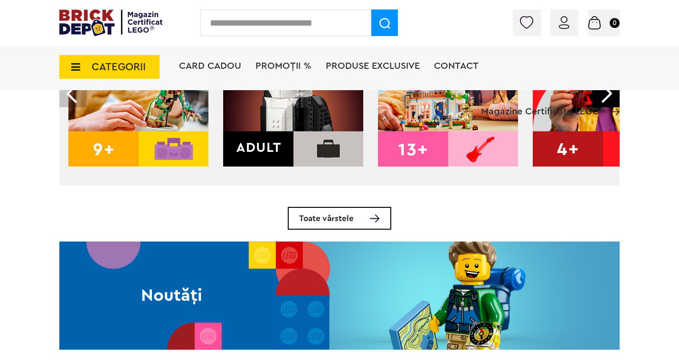
click at [82, 66] on span "CATEGORII" at bounding box center [109, 67] width 100 height 24
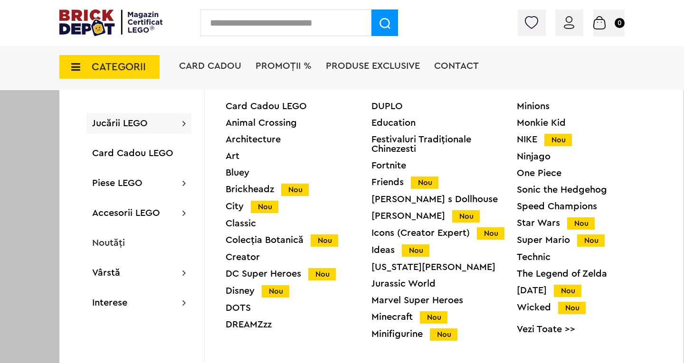
click at [565, 188] on div "Sonic the Hedgehog" at bounding box center [589, 189] width 146 height 9
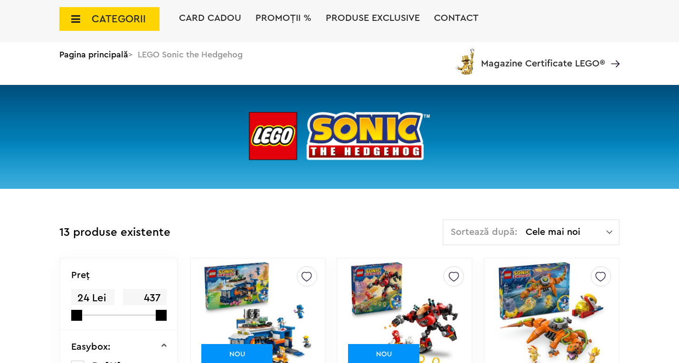
scroll to position [190, 0]
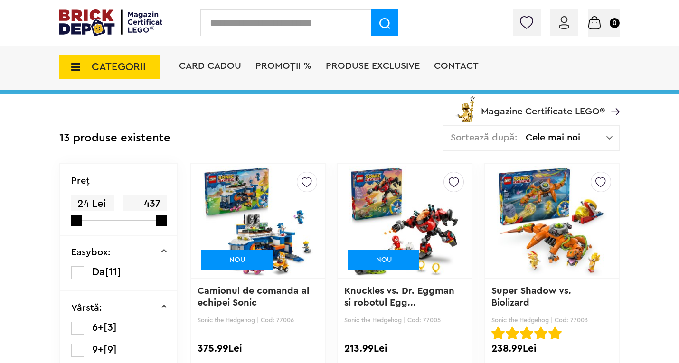
click at [429, 223] on img at bounding box center [404, 221] width 110 height 133
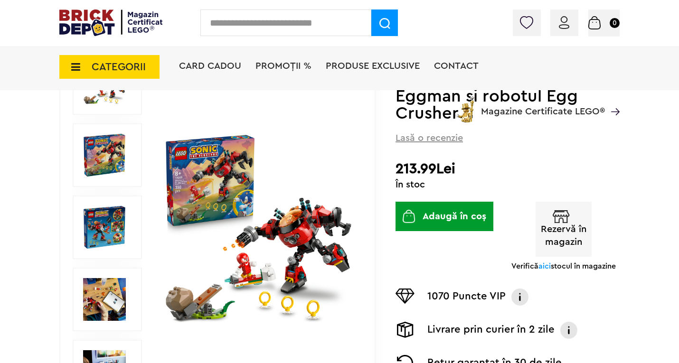
scroll to position [142, 0]
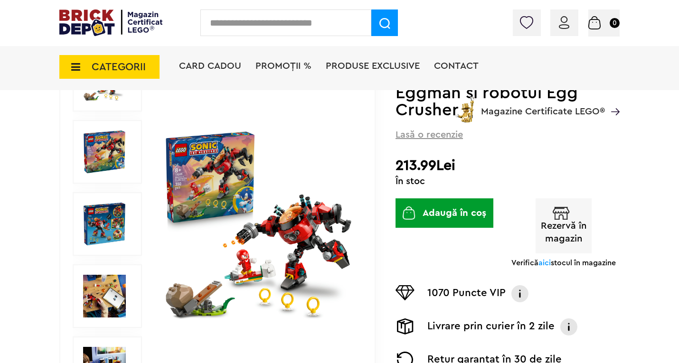
click at [102, 232] on img at bounding box center [104, 224] width 43 height 43
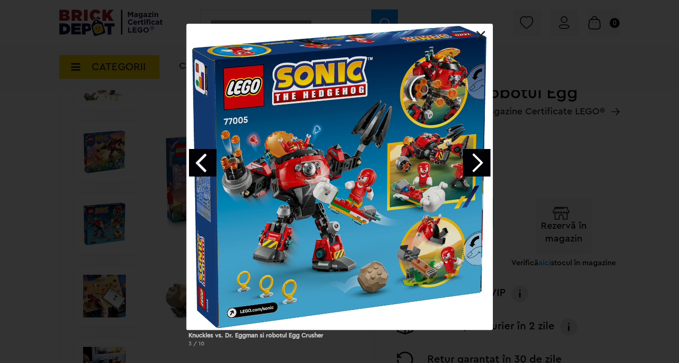
click at [477, 165] on link "Next image" at bounding box center [477, 163] width 28 height 28
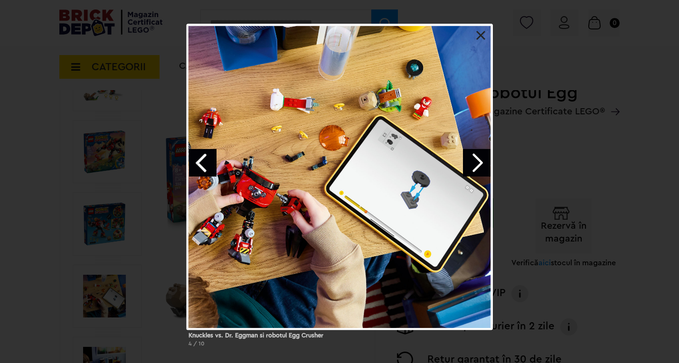
click at [478, 165] on link "Next image" at bounding box center [477, 163] width 28 height 28
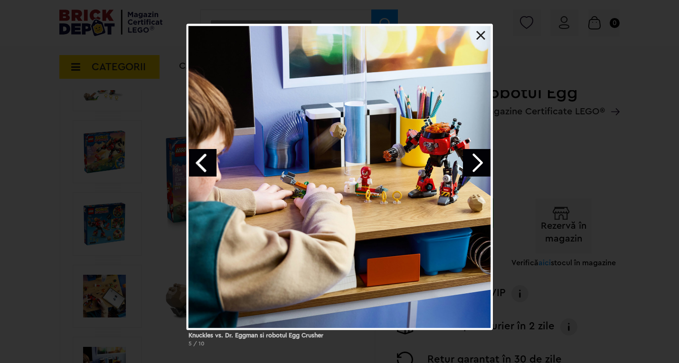
click at [480, 32] on link at bounding box center [480, 35] width 9 height 9
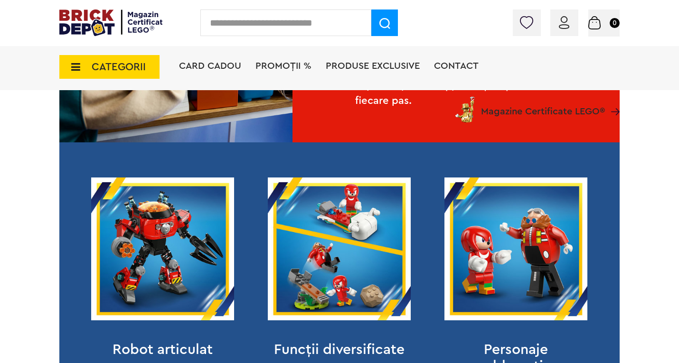
scroll to position [902, 0]
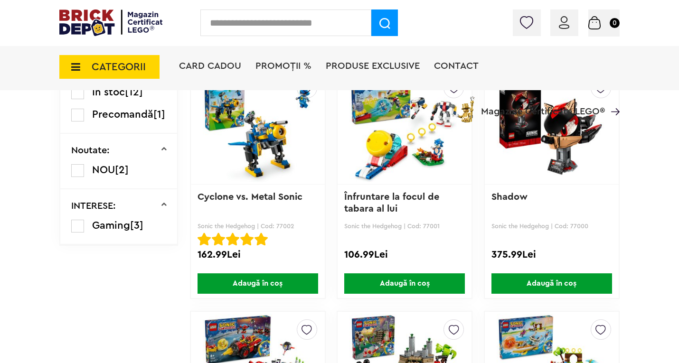
scroll to position [522, 0]
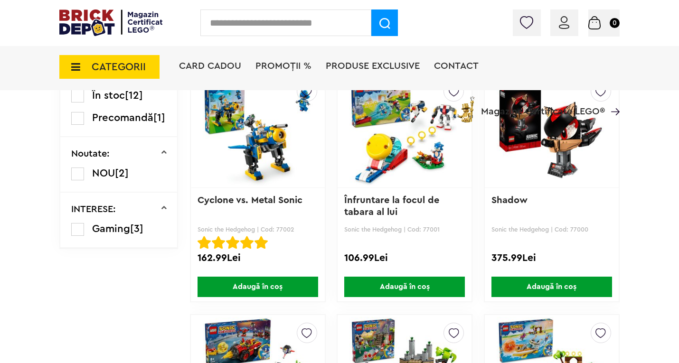
click at [261, 147] on img at bounding box center [258, 130] width 110 height 133
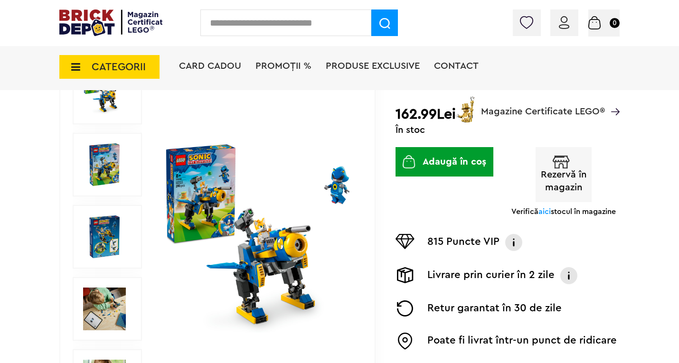
scroll to position [142, 0]
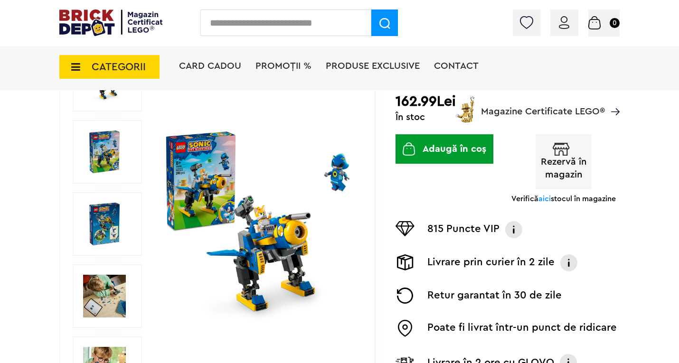
click at [97, 223] on img at bounding box center [104, 224] width 43 height 43
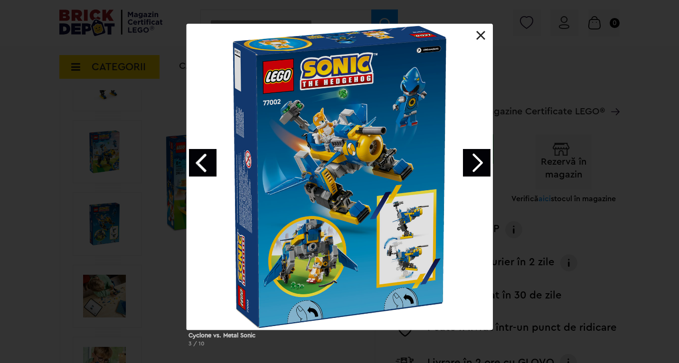
click at [468, 167] on link "Next image" at bounding box center [477, 163] width 28 height 28
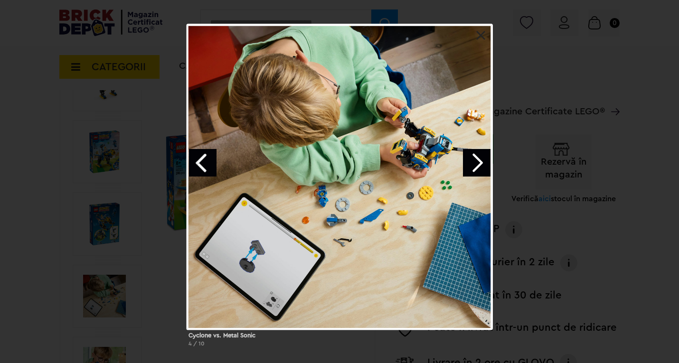
click at [473, 162] on link "Next image" at bounding box center [477, 163] width 28 height 28
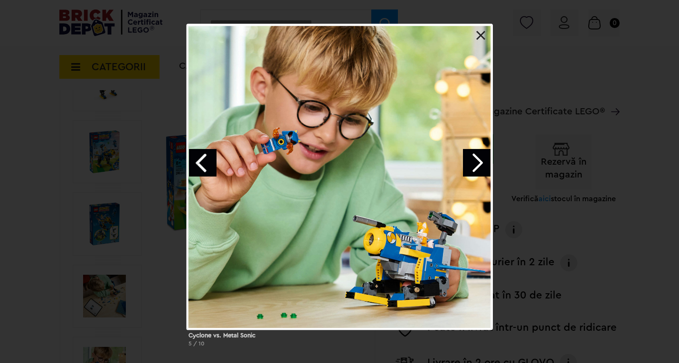
click at [473, 162] on link "Next image" at bounding box center [477, 163] width 28 height 28
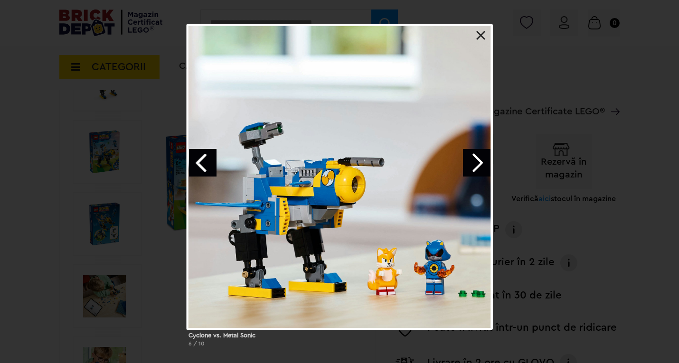
click at [478, 31] on link at bounding box center [480, 35] width 9 height 9
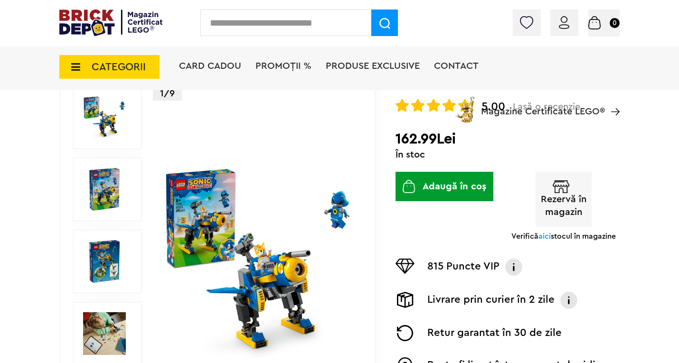
scroll to position [0, 0]
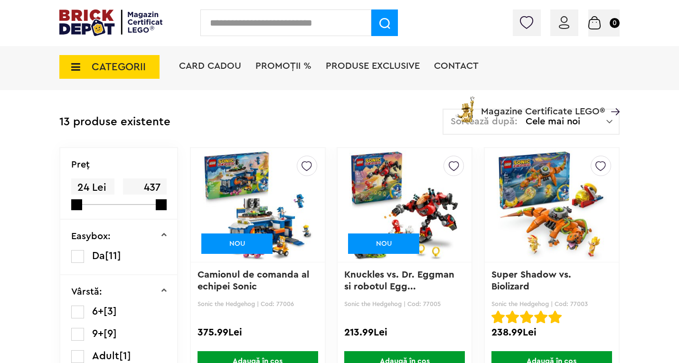
scroll to position [190, 0]
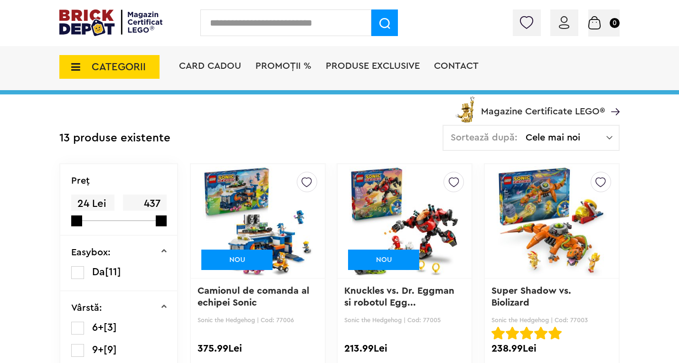
click at [282, 211] on img at bounding box center [258, 221] width 110 height 133
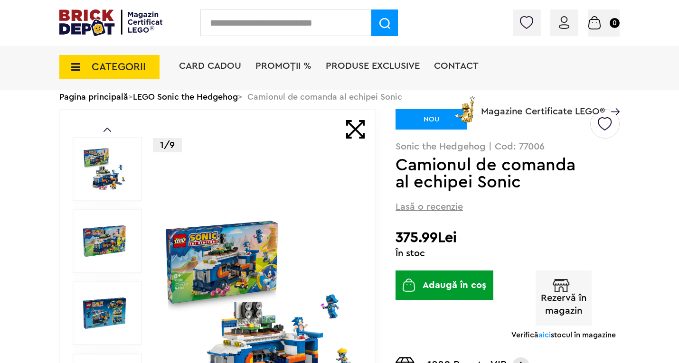
scroll to position [142, 0]
